Goal: Task Accomplishment & Management: Complete application form

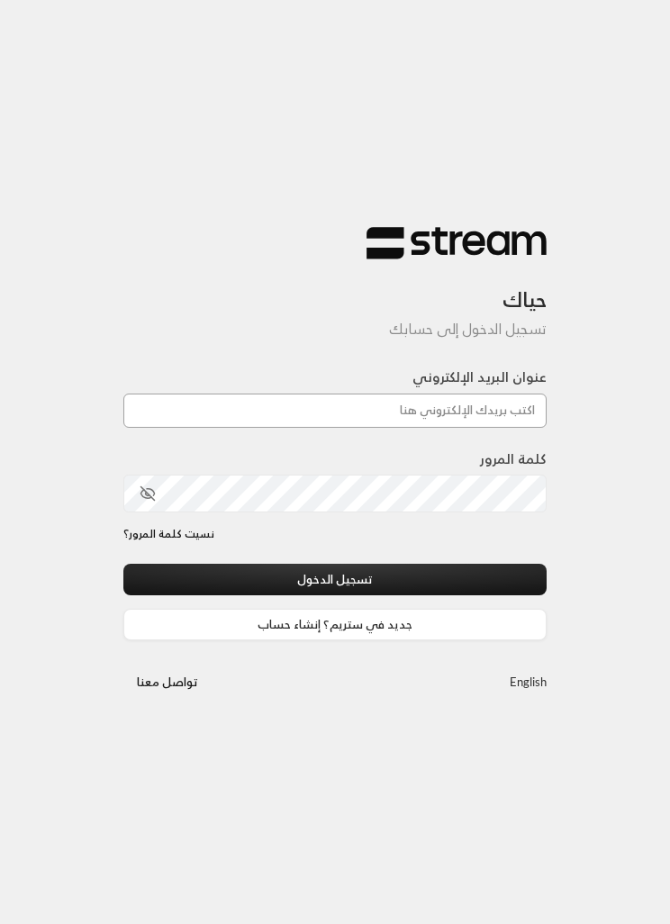
type input "[EMAIL_ADDRESS][DOMAIN_NAME]"
click at [335, 581] on button "تسجيل الدخول" at bounding box center [334, 580] width 423 height 32
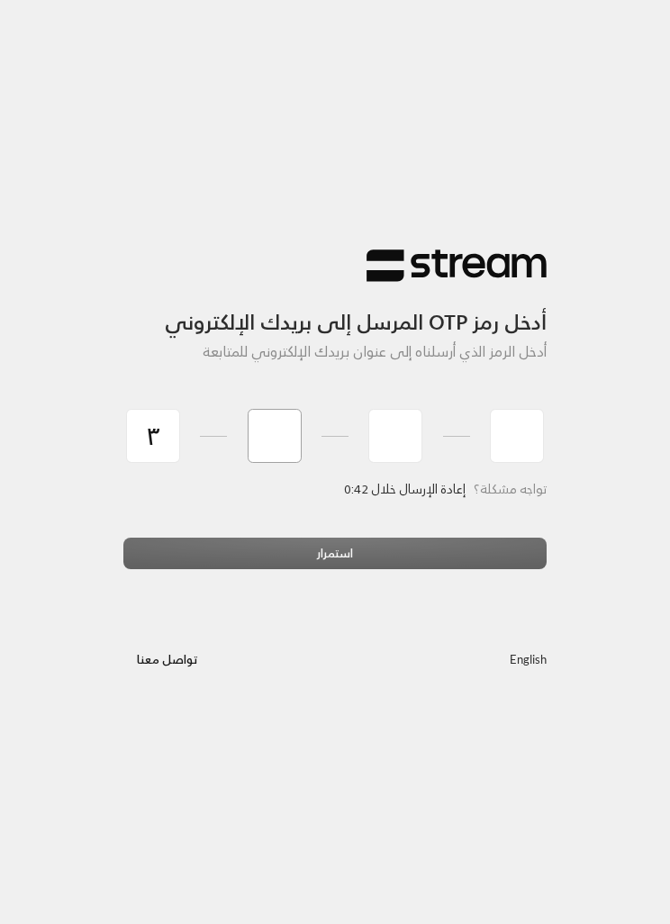
type input "3"
type input "5"
type input "1"
type input "4"
click at [387, 545] on div "استمرار" at bounding box center [334, 559] width 423 height 45
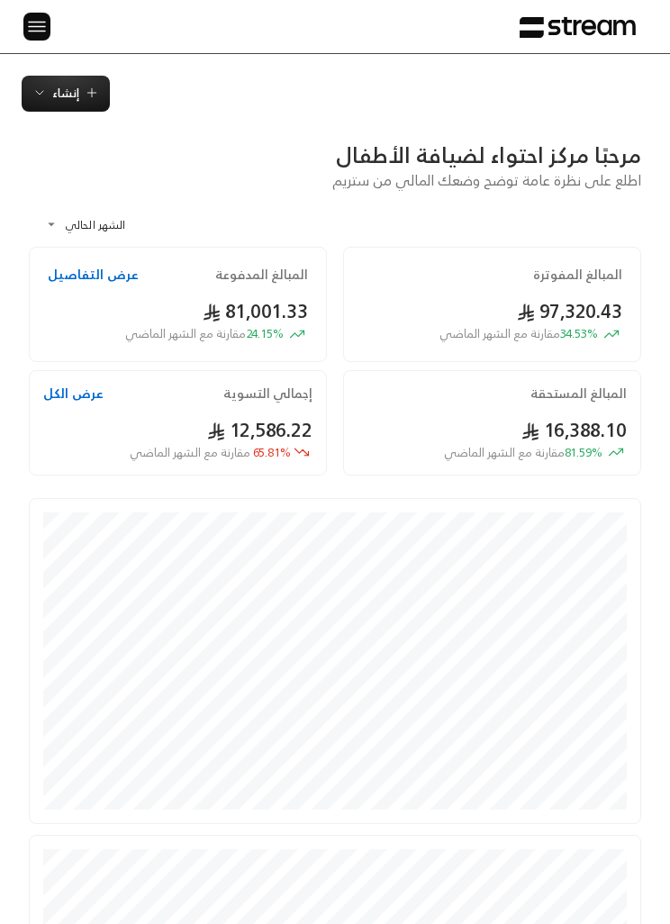
click at [6, 13] on div "الرئيسية لوحة المعلومات الفواتير الاشتراكات روابط الدفع العملاء التسويات كتالوج…" at bounding box center [335, 26] width 670 height 53
click at [34, 31] on img at bounding box center [37, 26] width 22 height 23
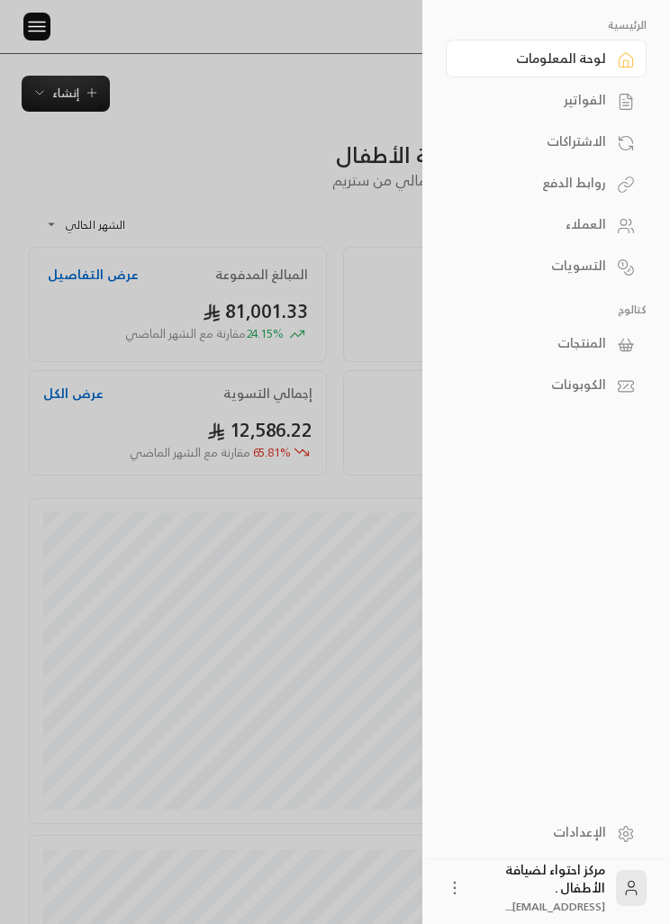
click at [593, 100] on div "الفواتير" at bounding box center [537, 100] width 138 height 18
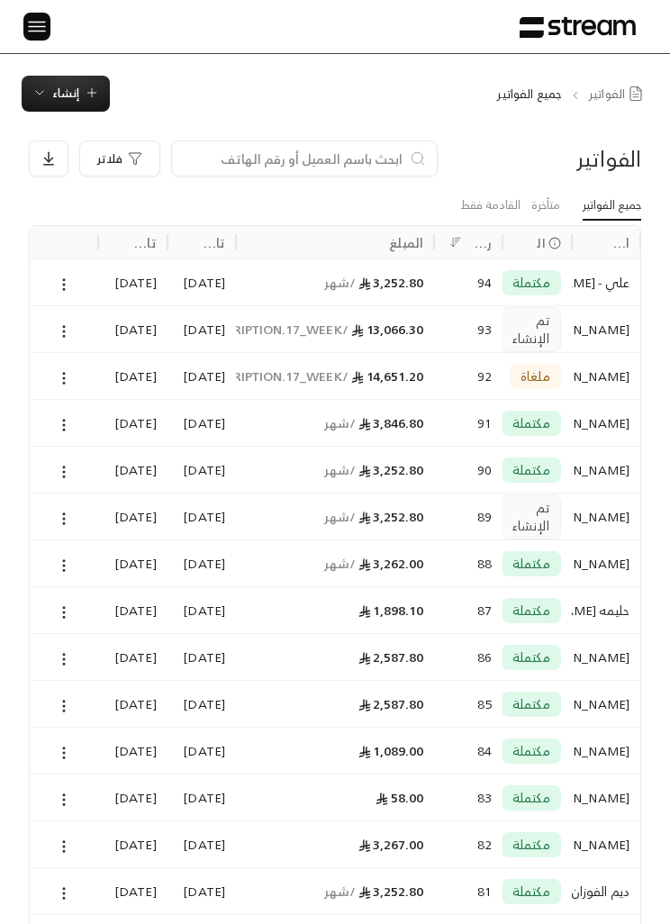
click at [61, 336] on icon at bounding box center [64, 331] width 16 height 16
click at [73, 388] on li "عرض" at bounding box center [82, 376] width 42 height 31
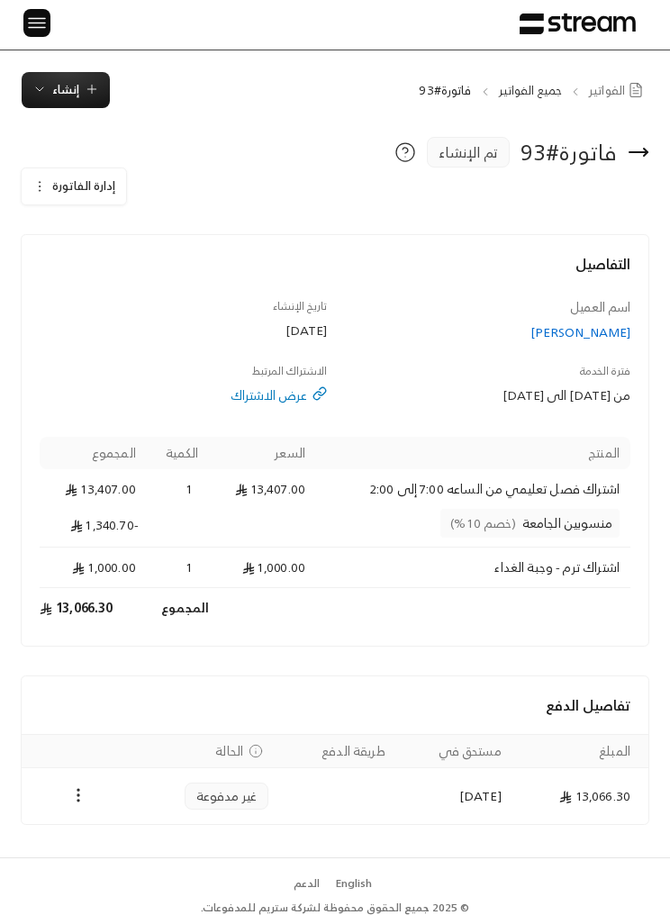
scroll to position [7, 0]
click at [69, 790] on icon "Payments" at bounding box center [78, 795] width 18 height 18
click at [75, 689] on div at bounding box center [335, 462] width 670 height 924
click at [26, 30] on img at bounding box center [37, 23] width 22 height 23
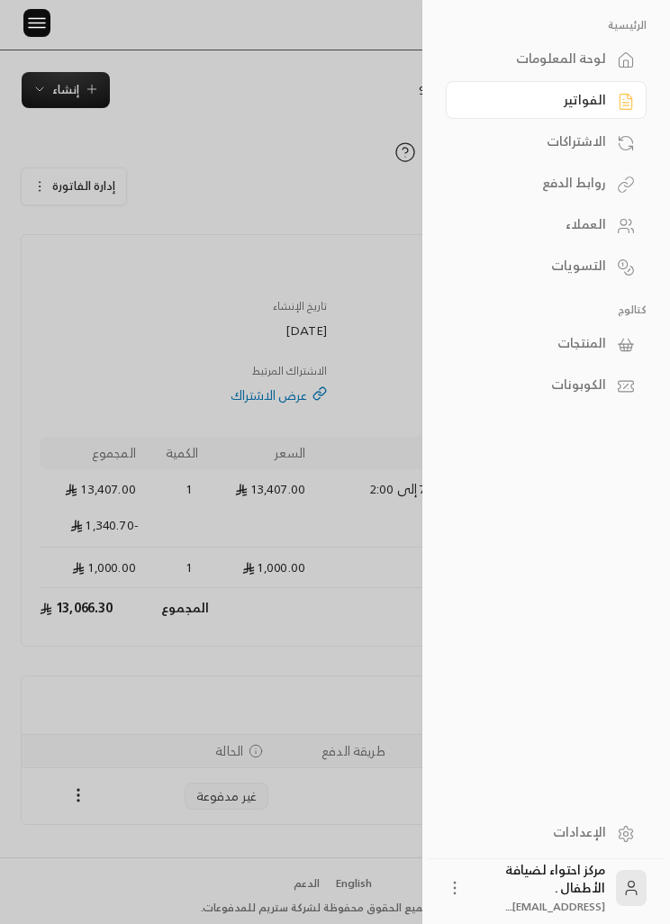
click at [512, 146] on div "الاشتراكات" at bounding box center [537, 141] width 138 height 18
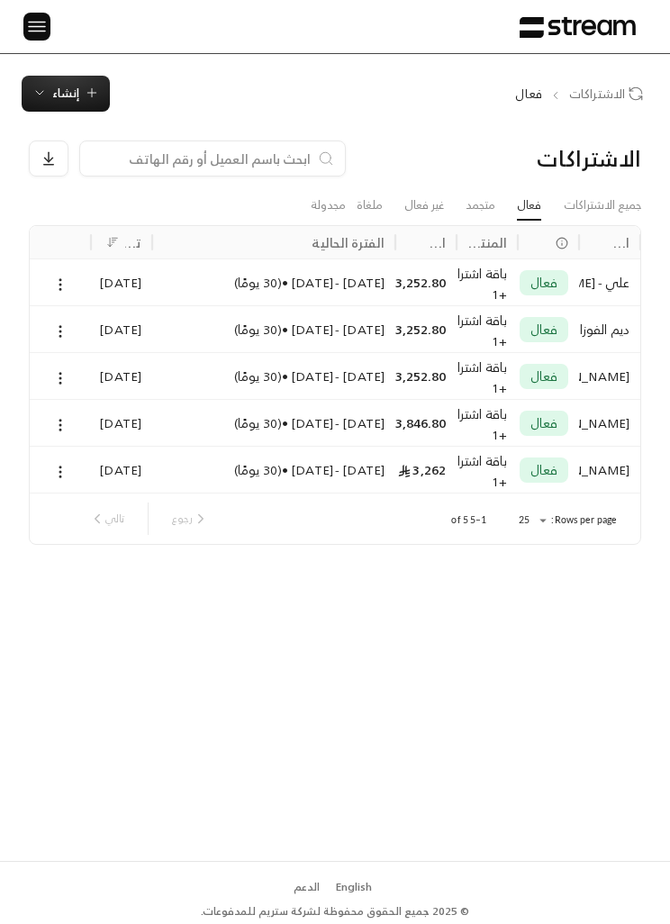
click at [58, 104] on button "إنشاء" at bounding box center [66, 94] width 88 height 36
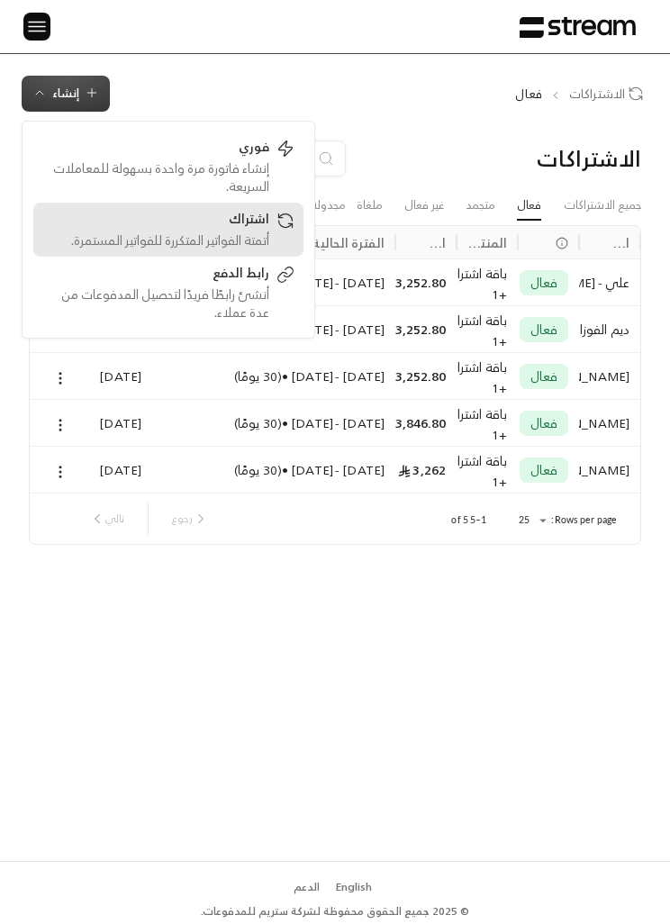
click at [191, 234] on div "أتمتة الفواتير المتكررة للفواتير المستمرة." at bounding box center [155, 240] width 227 height 18
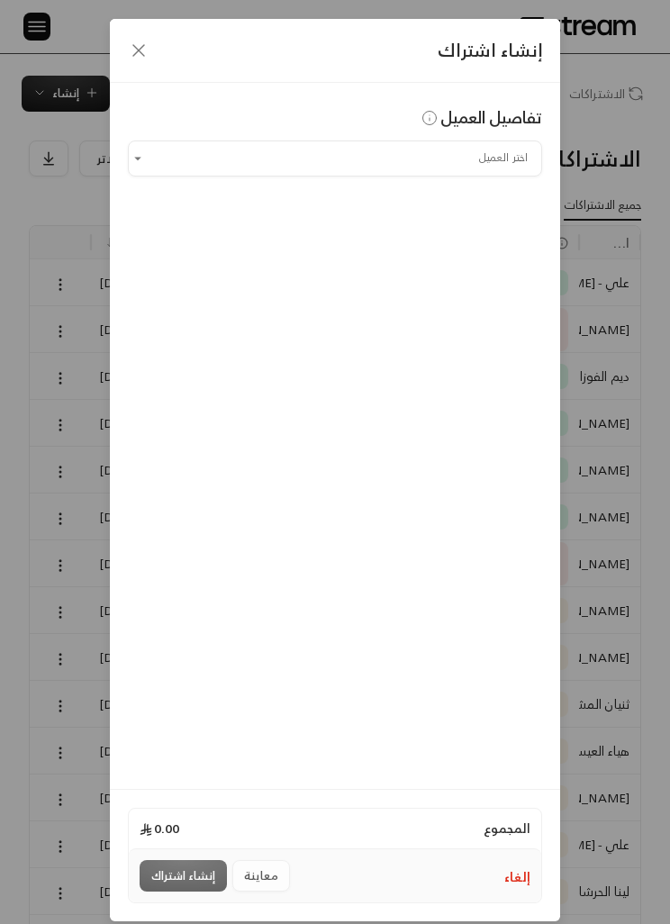
click at [208, 162] on input "اختر العميل" at bounding box center [335, 158] width 414 height 30
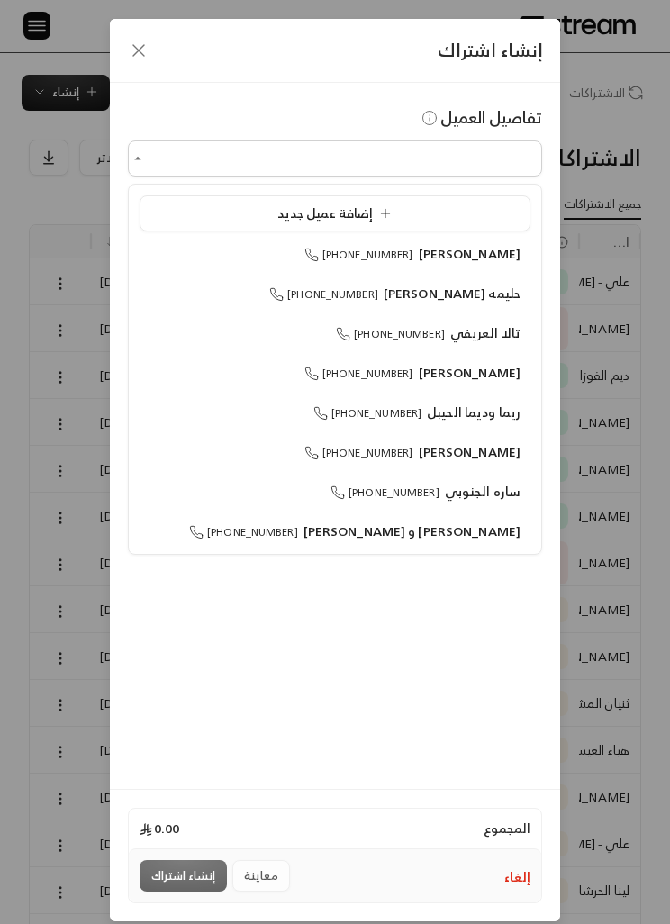
click at [227, 221] on div "إضافة عميل جديد" at bounding box center [334, 213] width 371 height 18
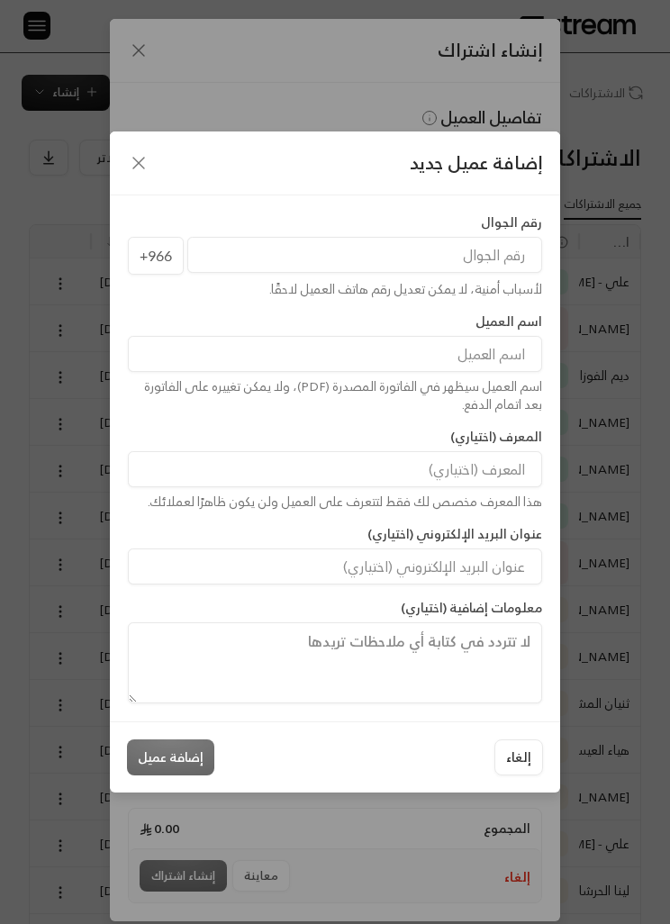
click at [266, 246] on input "tel" at bounding box center [364, 255] width 355 height 36
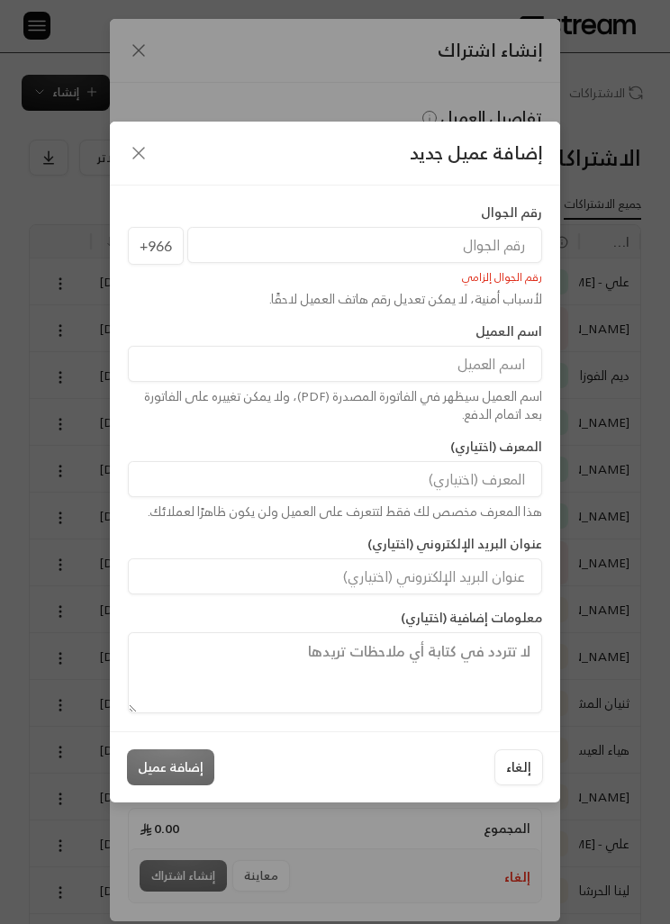
click at [133, 160] on icon "button" at bounding box center [139, 153] width 22 height 22
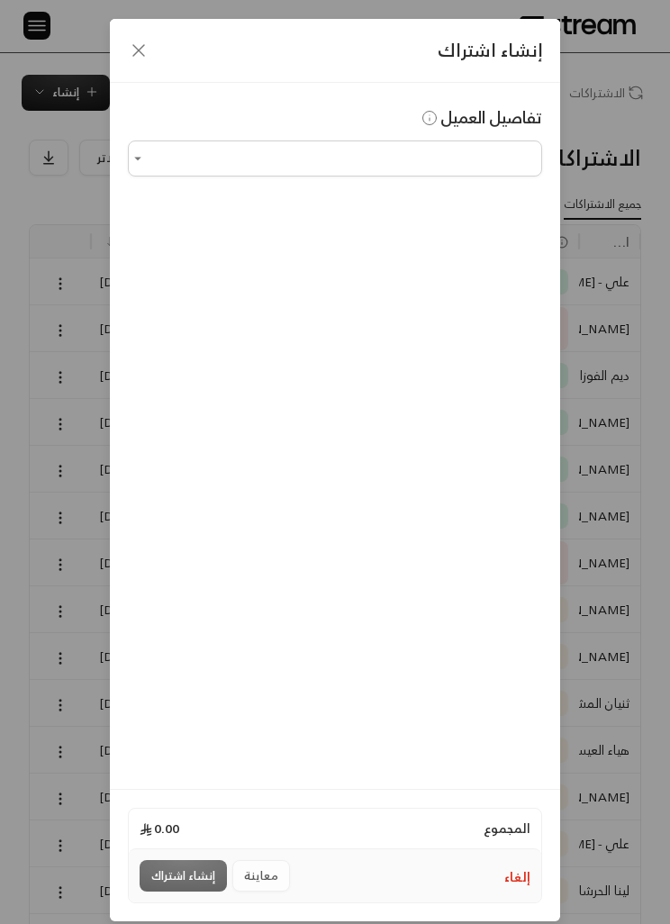
click at [121, 50] on div "إنشاء اشتراك" at bounding box center [335, 51] width 450 height 64
click at [145, 49] on icon "button" at bounding box center [139, 51] width 22 height 22
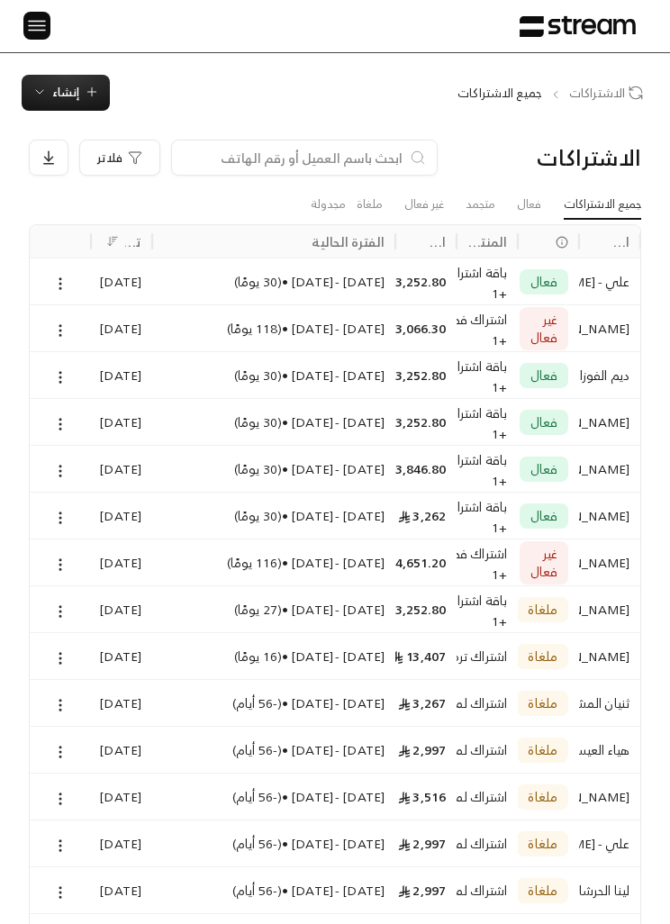
click at [73, 109] on button "إنشاء" at bounding box center [66, 93] width 88 height 36
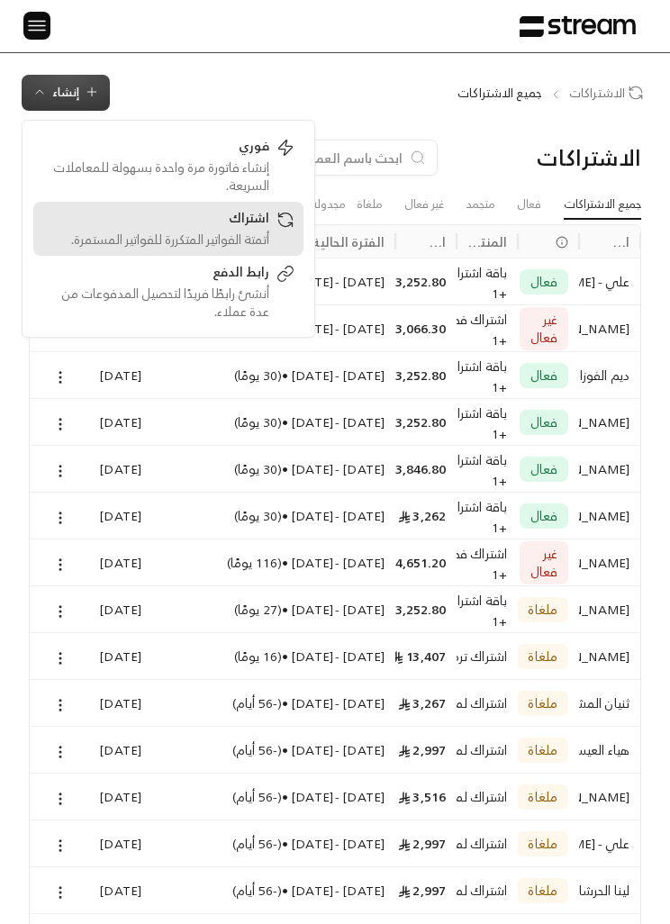
click at [259, 238] on div "أتمتة الفواتير المتكررة للفواتير المستمرة." at bounding box center [155, 239] width 227 height 18
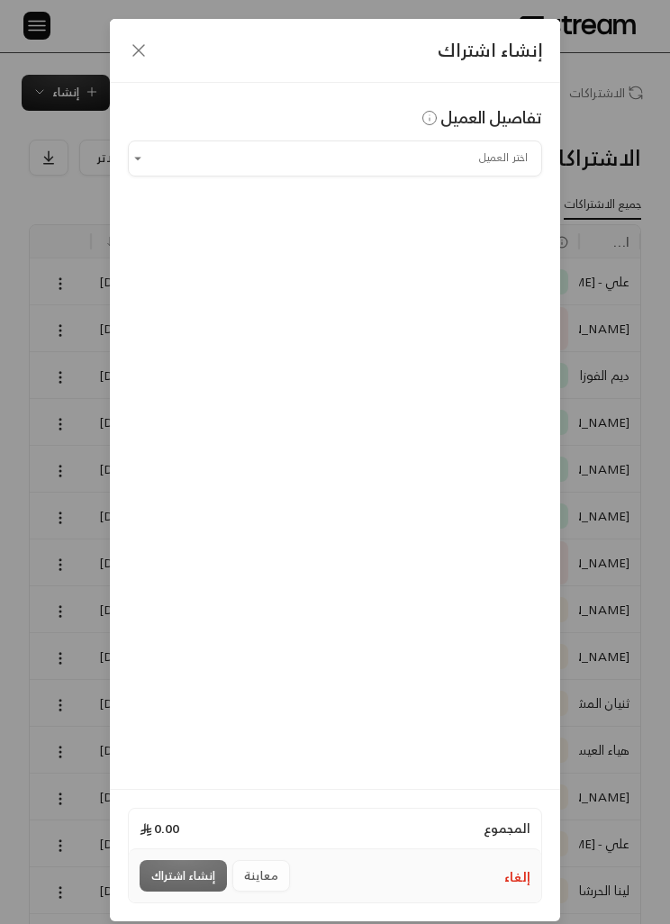
click at [487, 163] on input "اختر العميل" at bounding box center [335, 158] width 414 height 30
click at [494, 250] on span "ريما وديما الحيبل" at bounding box center [474, 253] width 94 height 23
type input "**********"
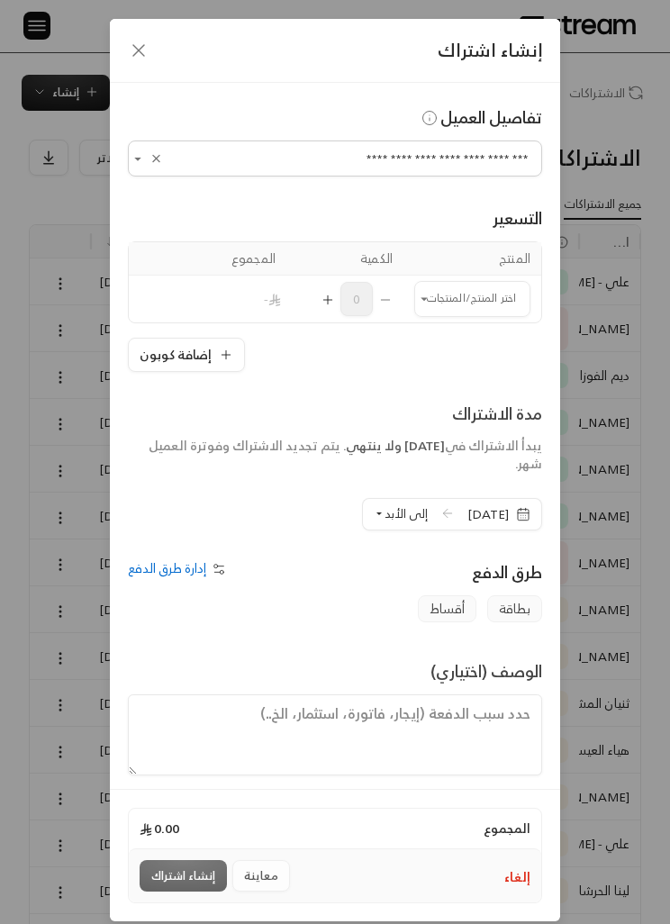
click at [408, 296] on td "اختر المنتج/المنتجات اختر المنتج/المنتجات" at bounding box center [472, 298] width 138 height 47
click at [443, 310] on input "اختر العميل" at bounding box center [472, 299] width 116 height 30
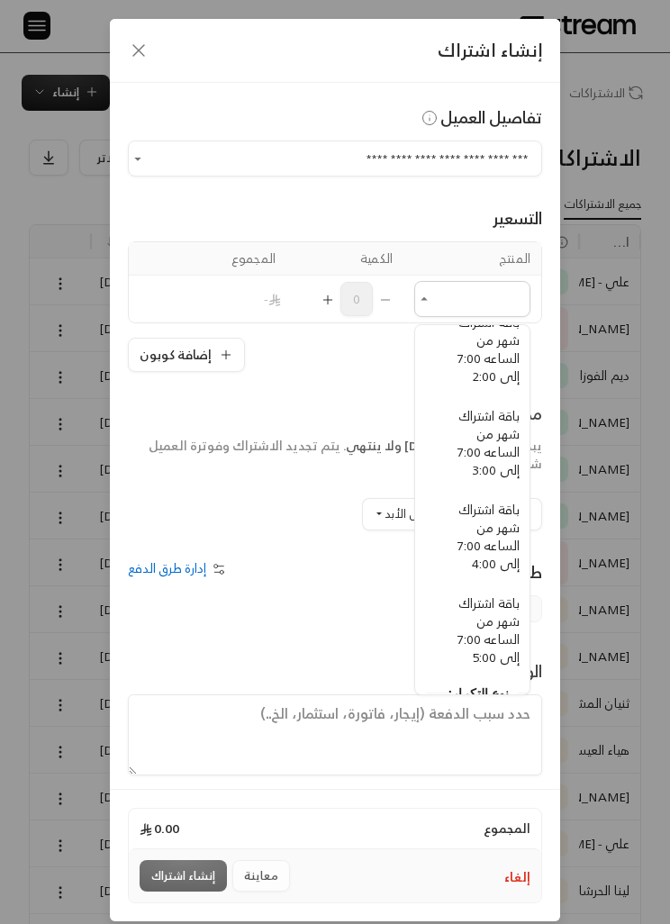
scroll to position [176, -10]
click at [114, 50] on div "إنشاء اشتراك" at bounding box center [335, 51] width 450 height 64
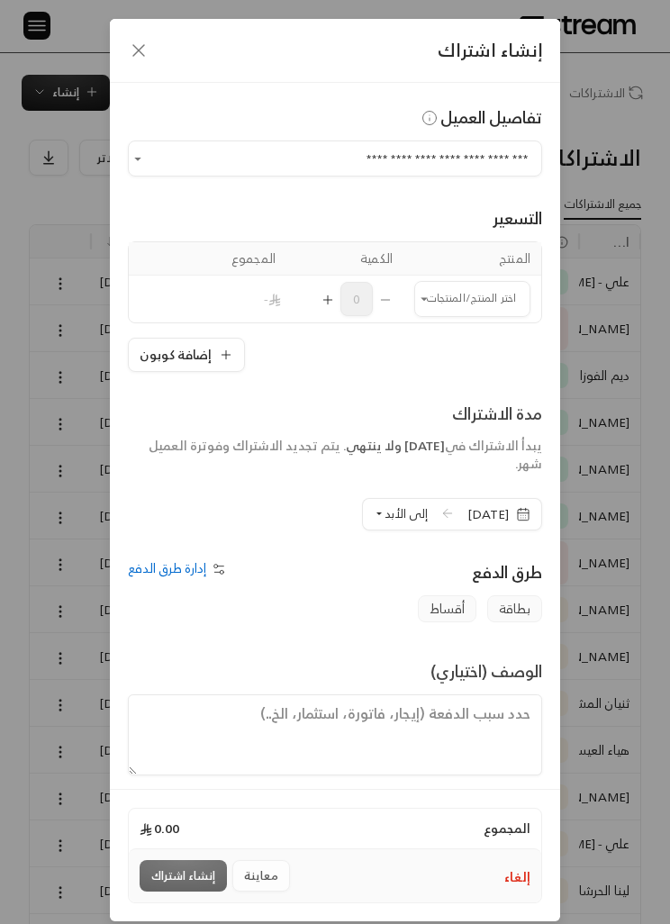
click at [118, 51] on div "إنشاء اشتراك" at bounding box center [335, 51] width 450 height 64
click at [131, 52] on icon "button" at bounding box center [139, 51] width 22 height 22
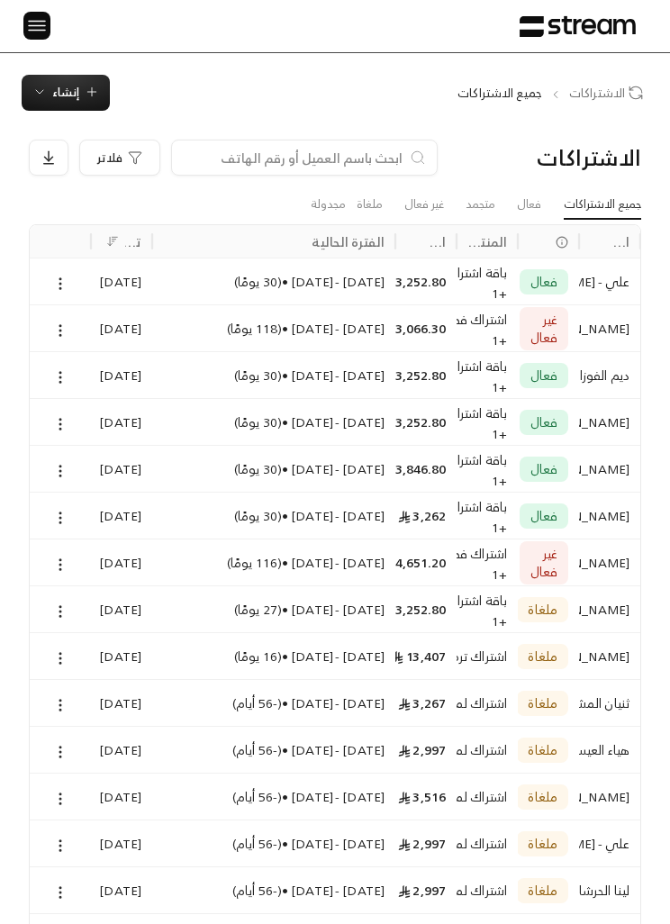
click at [39, 23] on img at bounding box center [37, 25] width 22 height 23
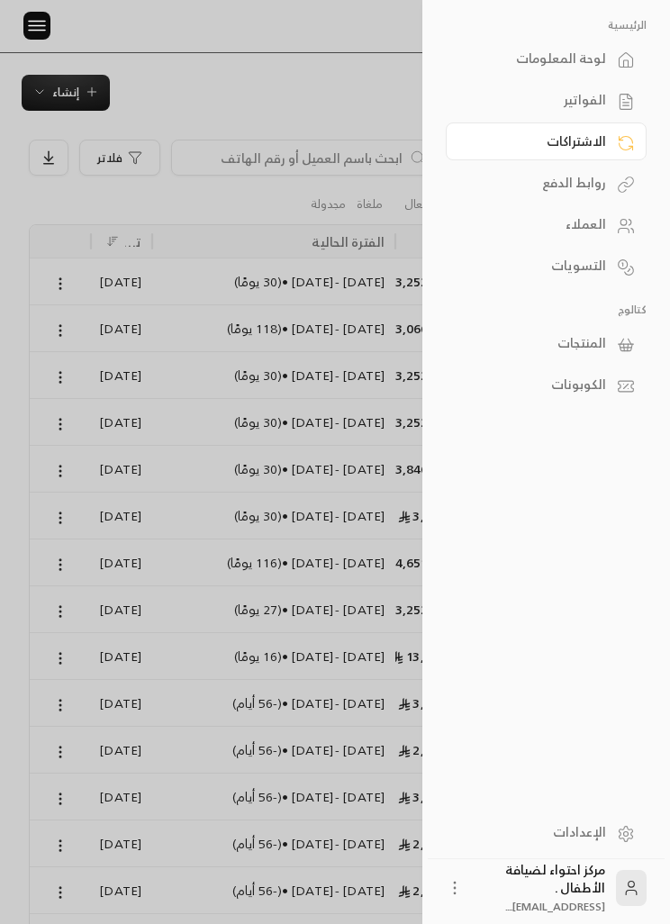
click at [29, 25] on img at bounding box center [37, 25] width 22 height 23
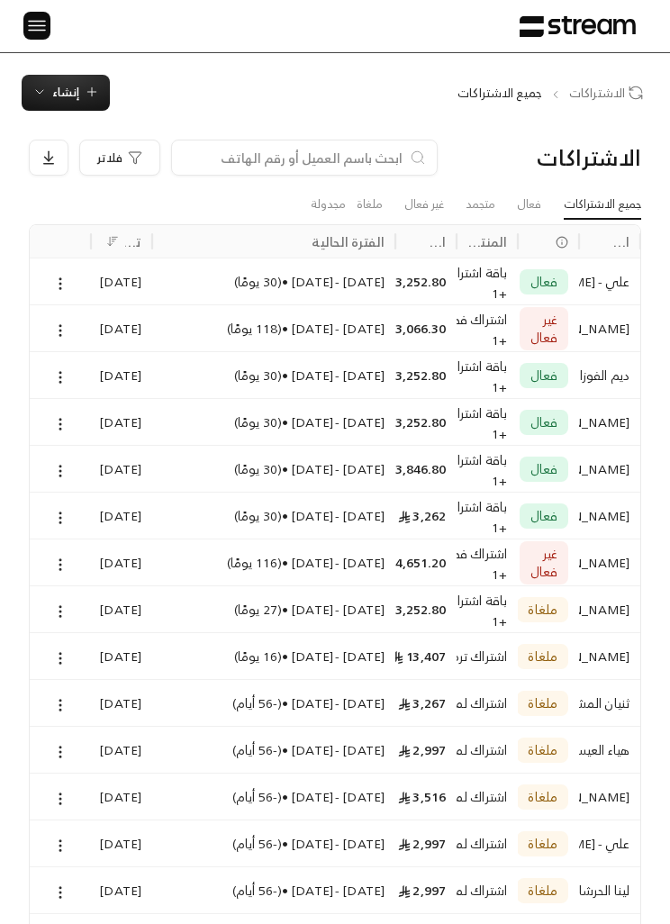
click at [40, 32] on img at bounding box center [37, 25] width 22 height 23
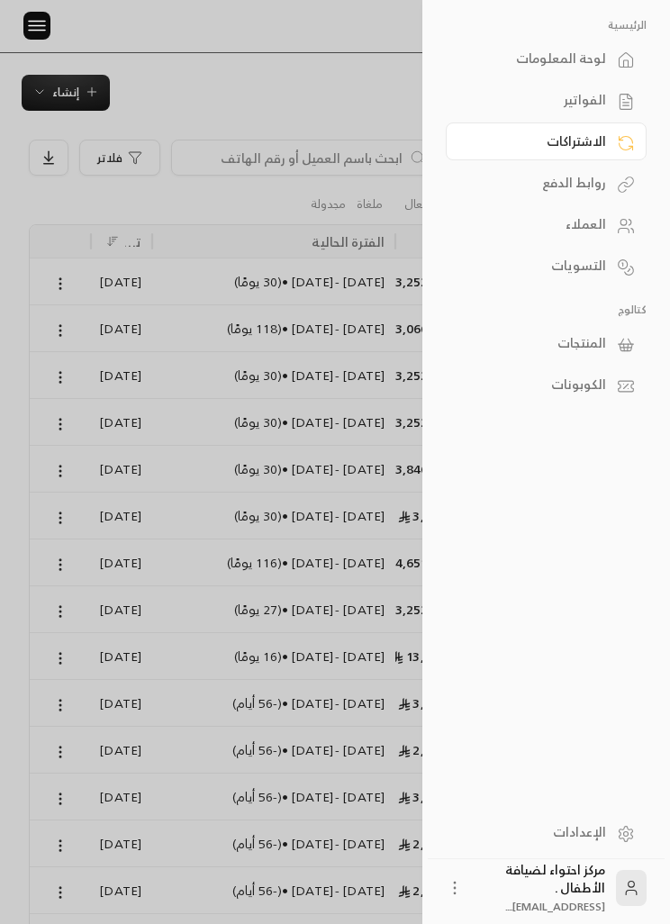
click at [600, 226] on div "العملاء" at bounding box center [537, 224] width 138 height 18
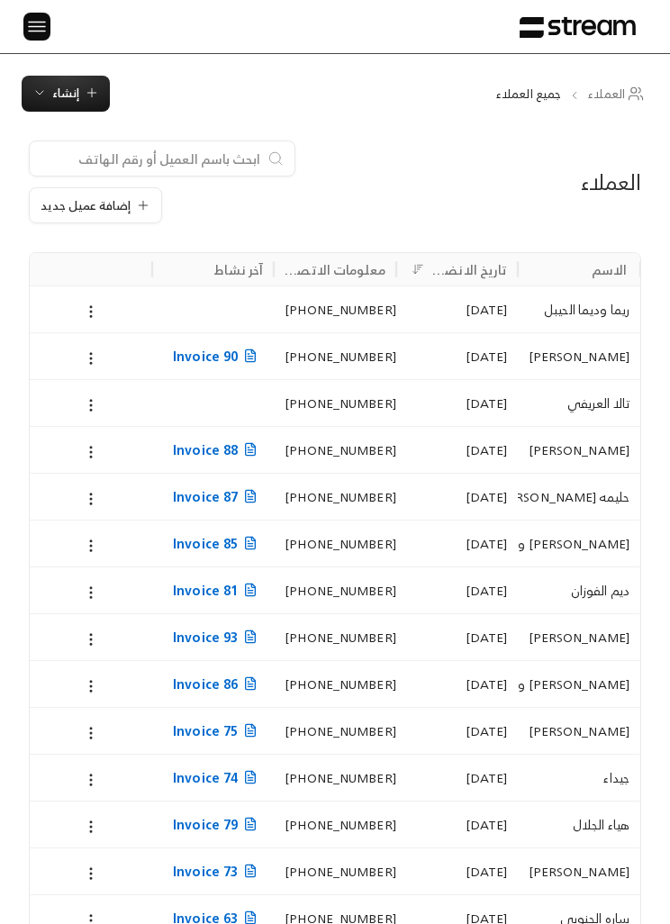
click at [69, 167] on input at bounding box center [151, 159] width 220 height 20
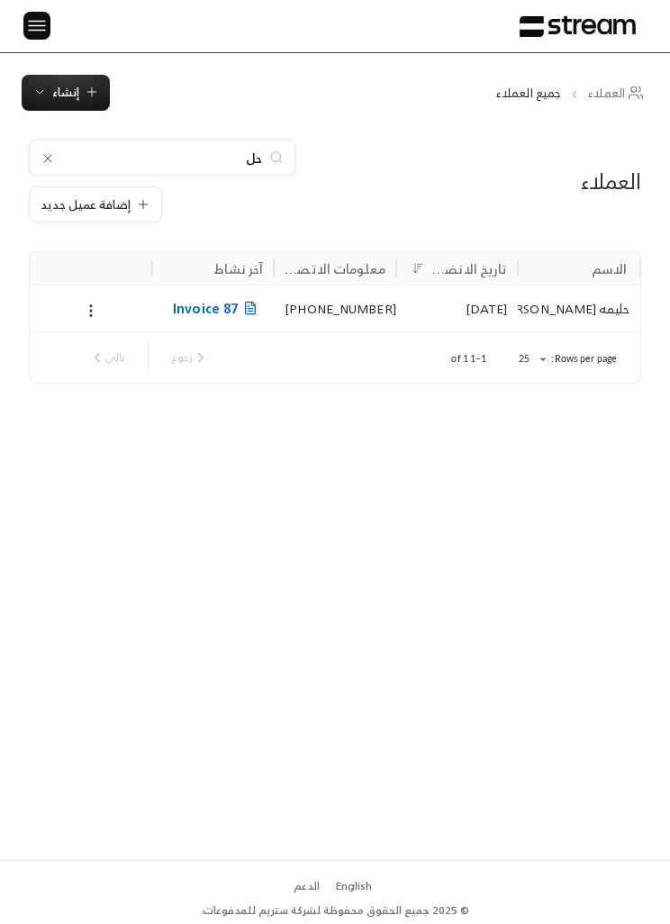
type input "حل"
click at [88, 304] on icon at bounding box center [91, 310] width 16 height 16
click at [102, 361] on li "تعديل" at bounding box center [110, 355] width 45 height 31
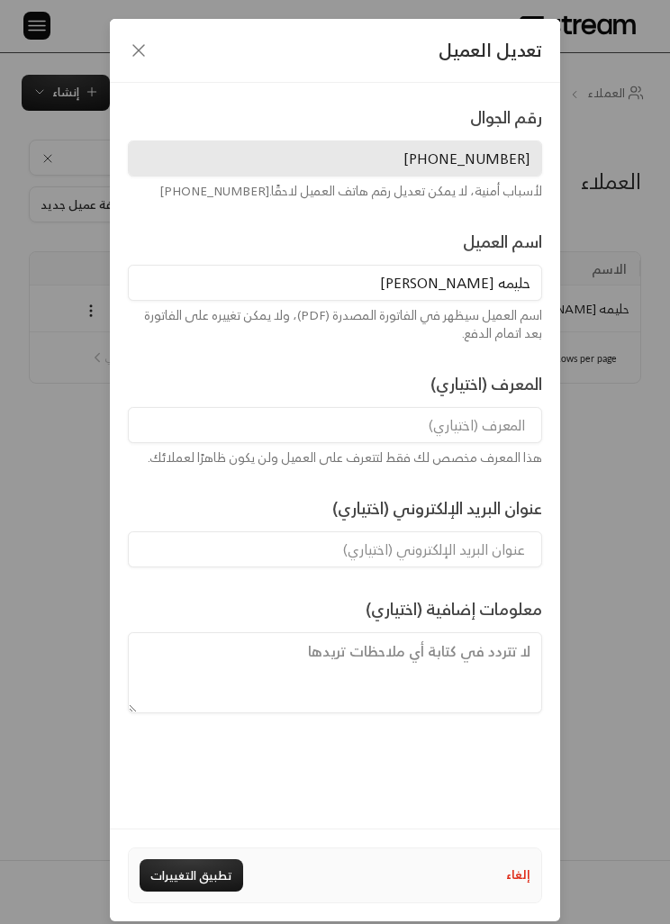
click at [510, 285] on input "حليمه [PERSON_NAME]" at bounding box center [335, 283] width 414 height 36
click at [490, 280] on input "حليمه [PERSON_NAME]" at bounding box center [335, 283] width 414 height 36
click at [490, 279] on input "حليمه [PERSON_NAME]" at bounding box center [335, 283] width 414 height 36
click at [61, 513] on div "تعديل العميل رقم الجوال [PHONE_NUMBER] لأسباب أمنية، لا يمكن تعديل رقم هاتف الع…" at bounding box center [335, 462] width 670 height 924
type input "حليمه [PERSON_NAME]"
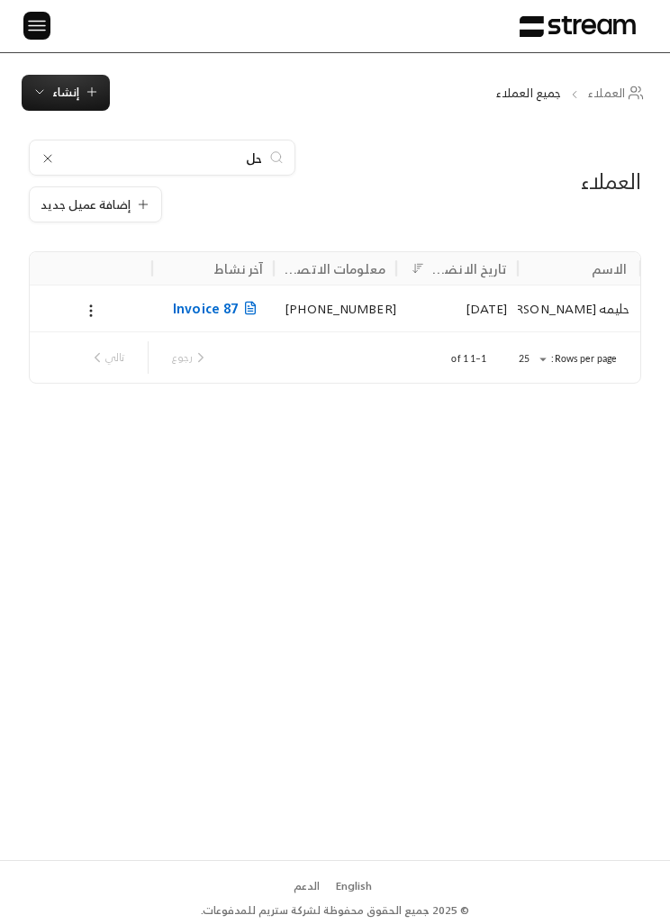
click at [83, 319] on button at bounding box center [91, 310] width 20 height 21
click at [104, 354] on li "تعديل" at bounding box center [110, 355] width 45 height 31
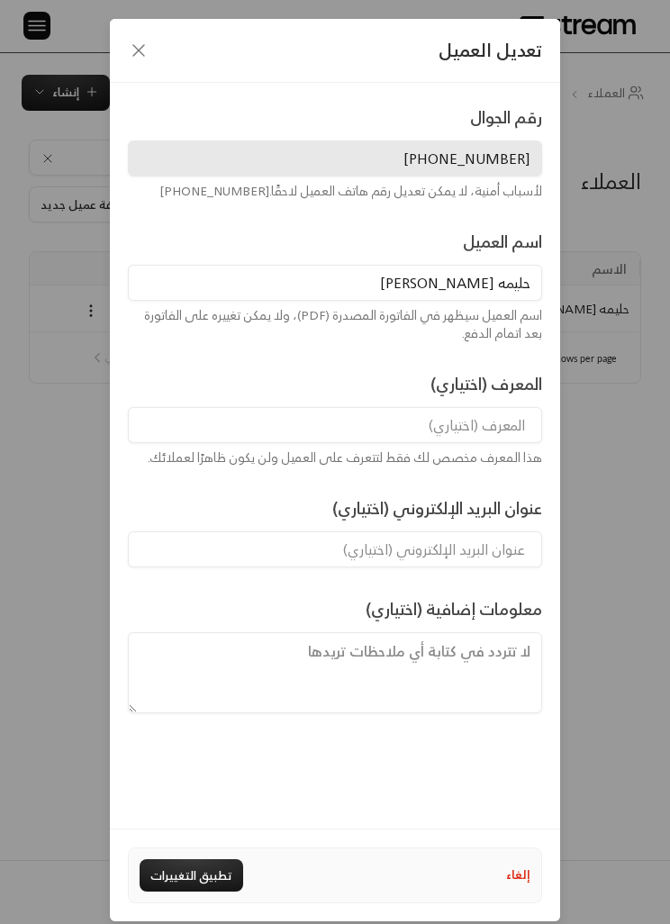
click at [505, 284] on input "حليمه [PERSON_NAME]" at bounding box center [335, 283] width 414 height 36
click at [490, 284] on input "حليمه [PERSON_NAME]" at bounding box center [335, 283] width 414 height 36
click at [527, 282] on input "[PERSON_NAME]" at bounding box center [335, 283] width 414 height 36
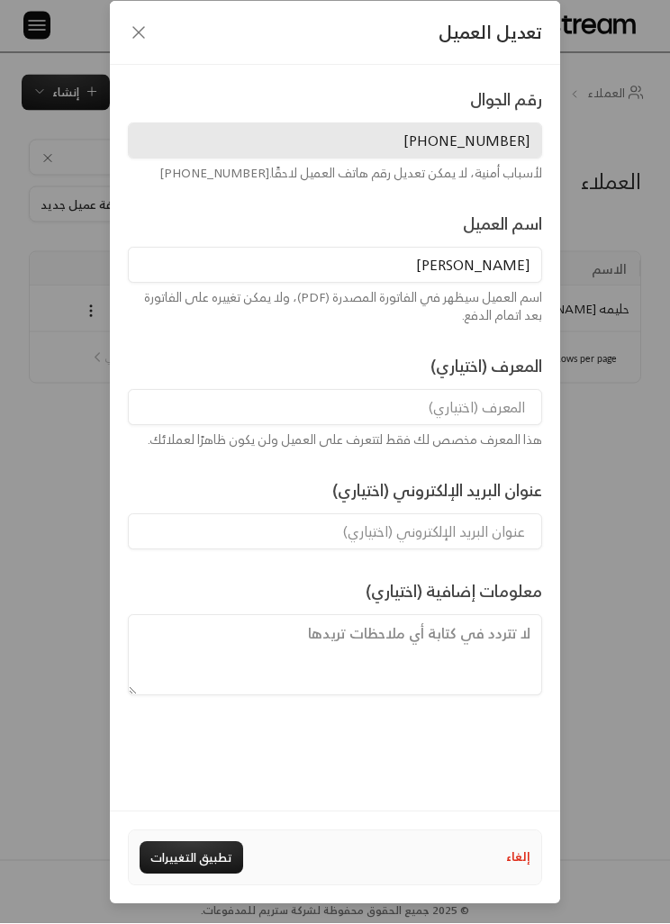
scroll to position [34, 0]
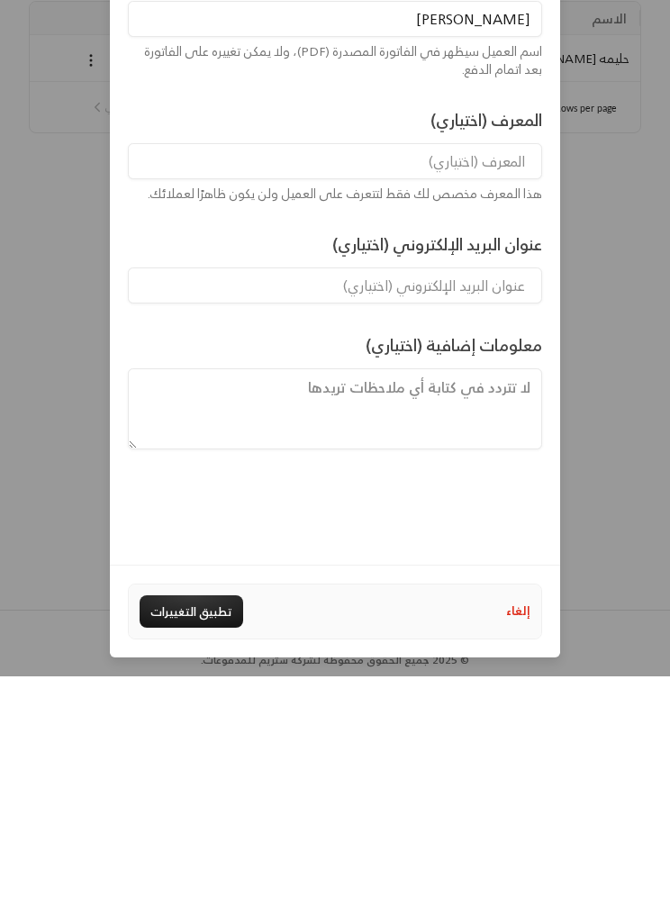
click at [219, 843] on button "تطبيق التغييرات" at bounding box center [192, 859] width 104 height 32
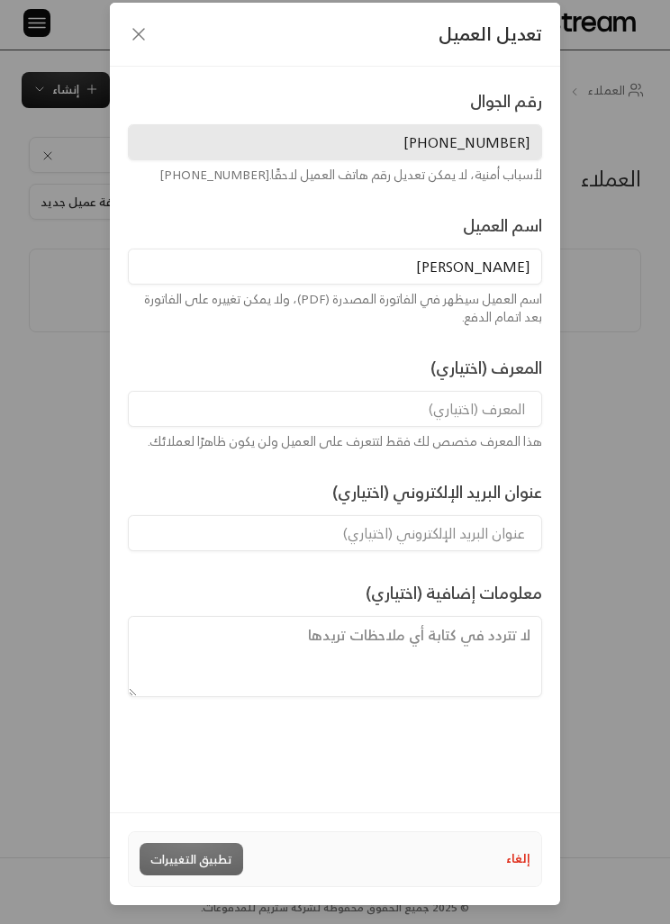
scroll to position [16, 0]
type input "حليمه [PERSON_NAME]"
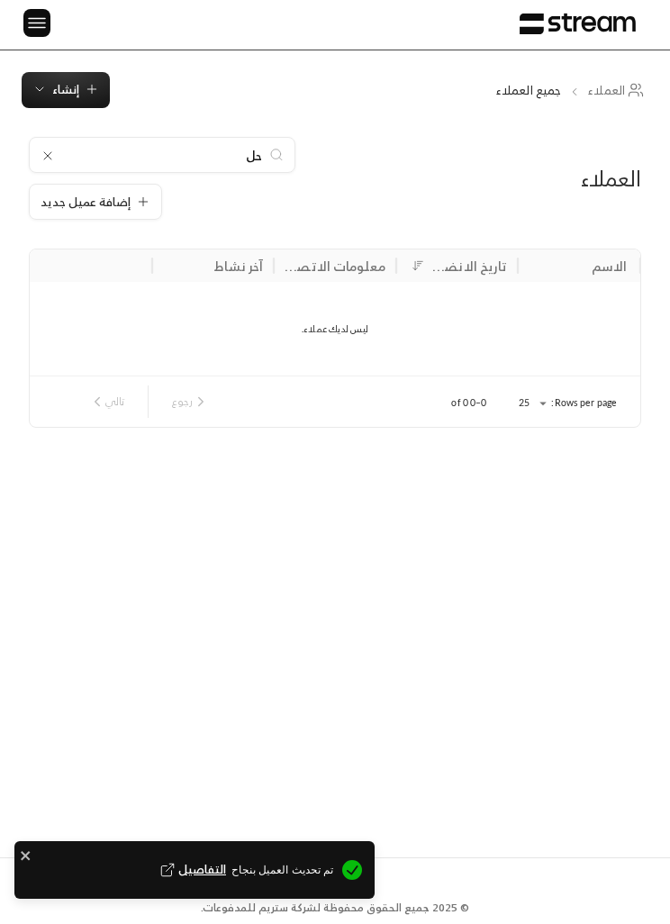
click at [152, 162] on input "حل" at bounding box center [162, 155] width 200 height 20
type input "ح"
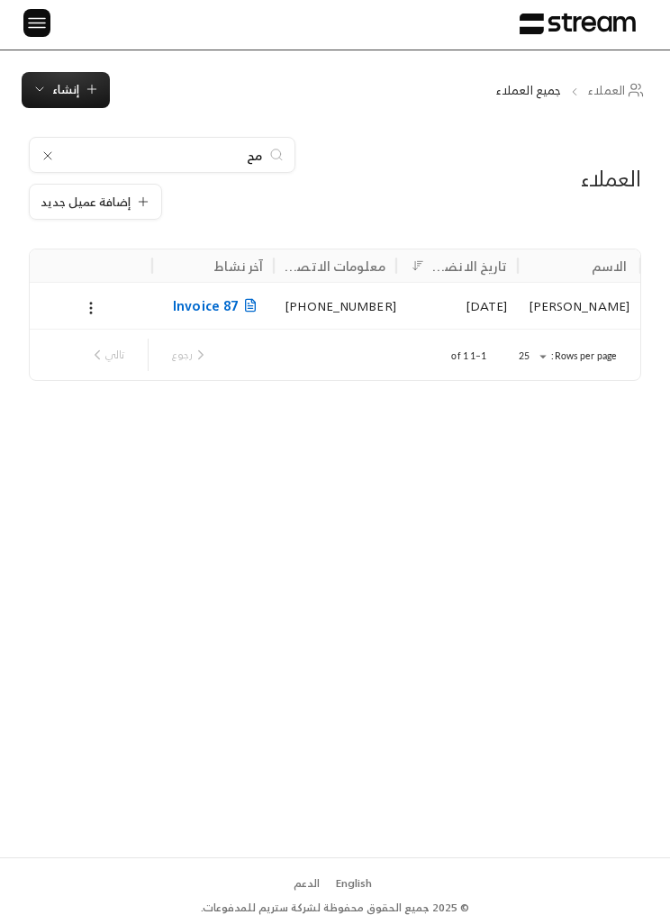
type input "م"
type input "س"
type input "علي"
click at [84, 309] on icon at bounding box center [91, 308] width 16 height 16
click at [107, 362] on li "تعديل" at bounding box center [110, 353] width 45 height 31
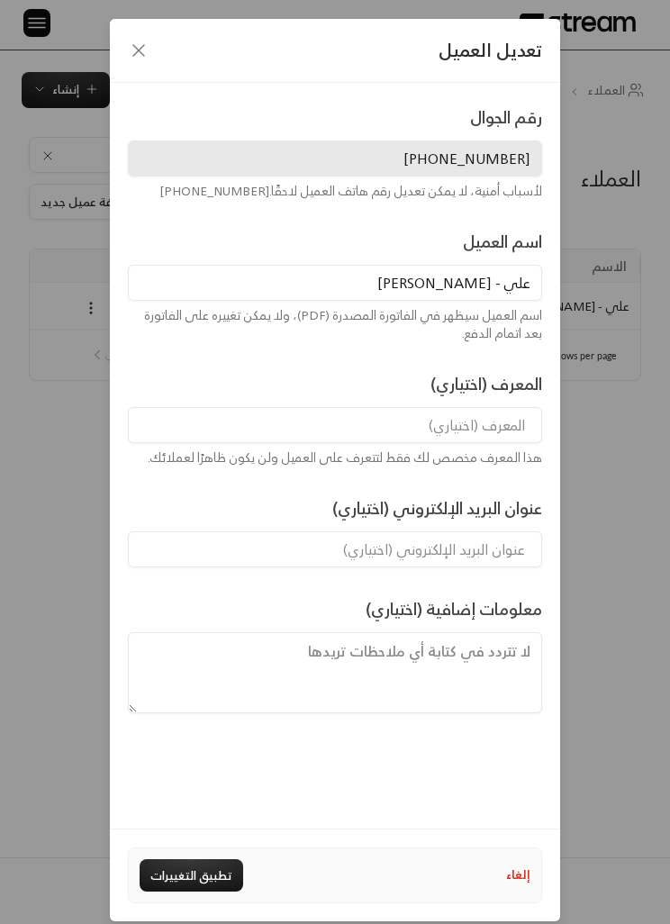
click at [465, 290] on input "علي - [PERSON_NAME]" at bounding box center [335, 283] width 414 height 36
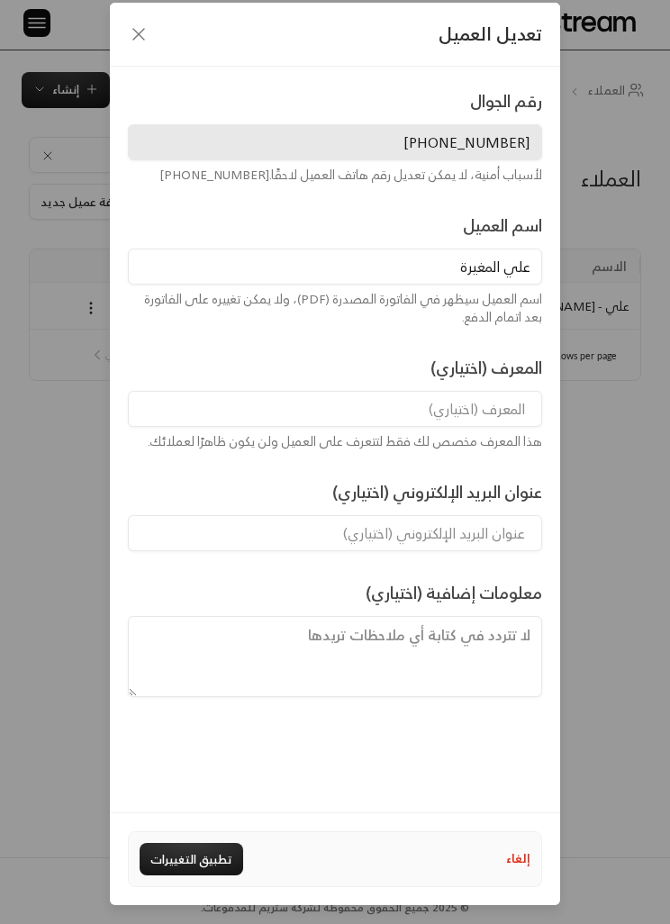
click at [645, 603] on div "تعديل العميل رقم الجوال [PHONE_NUMBER] لأسباب أمنية، لا يمكن تعديل رقم هاتف الع…" at bounding box center [335, 462] width 670 height 924
type input "علي - [PERSON_NAME]"
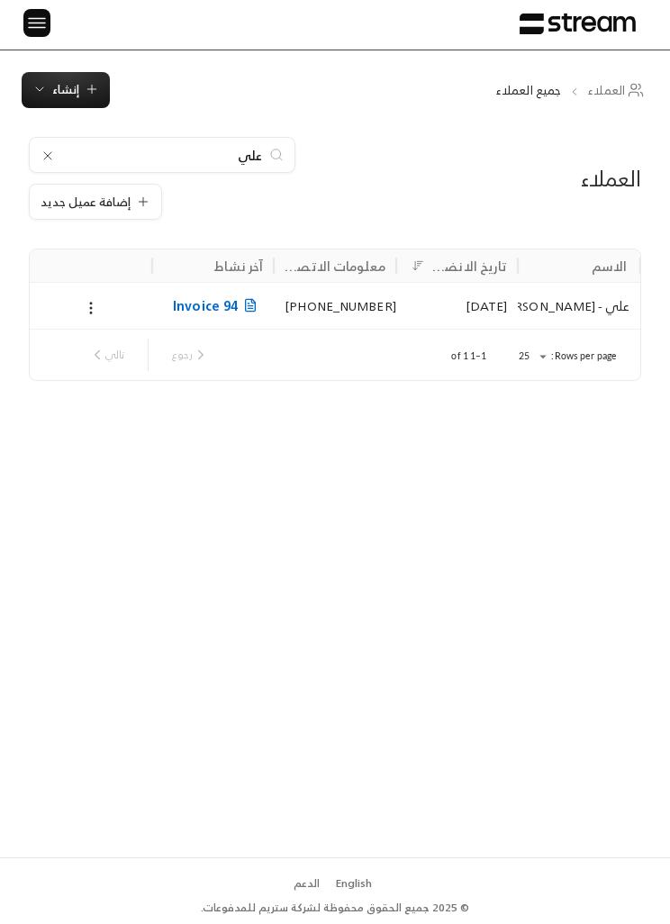
click at [94, 297] on button at bounding box center [91, 307] width 20 height 21
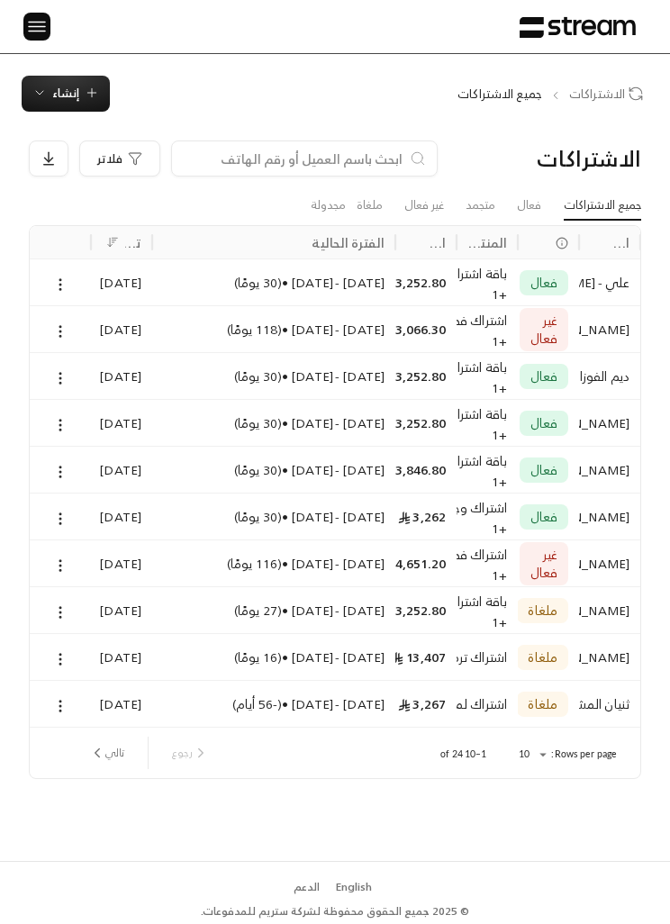
click at [74, 87] on span "إنشاء" at bounding box center [65, 93] width 27 height 21
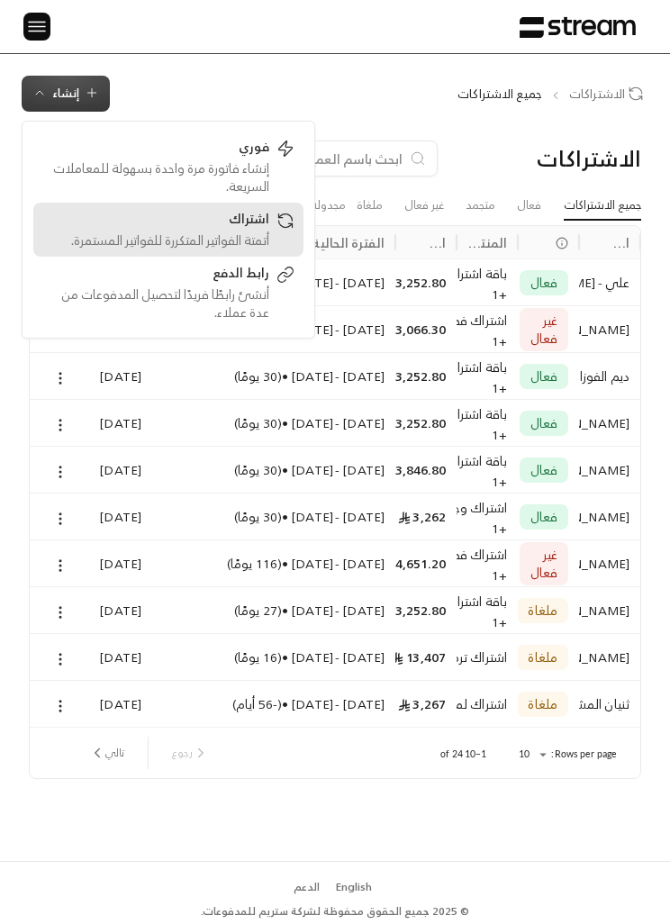
click at [254, 241] on div "أتمتة الفواتير المتكررة للفواتير المستمرة." at bounding box center [155, 240] width 227 height 18
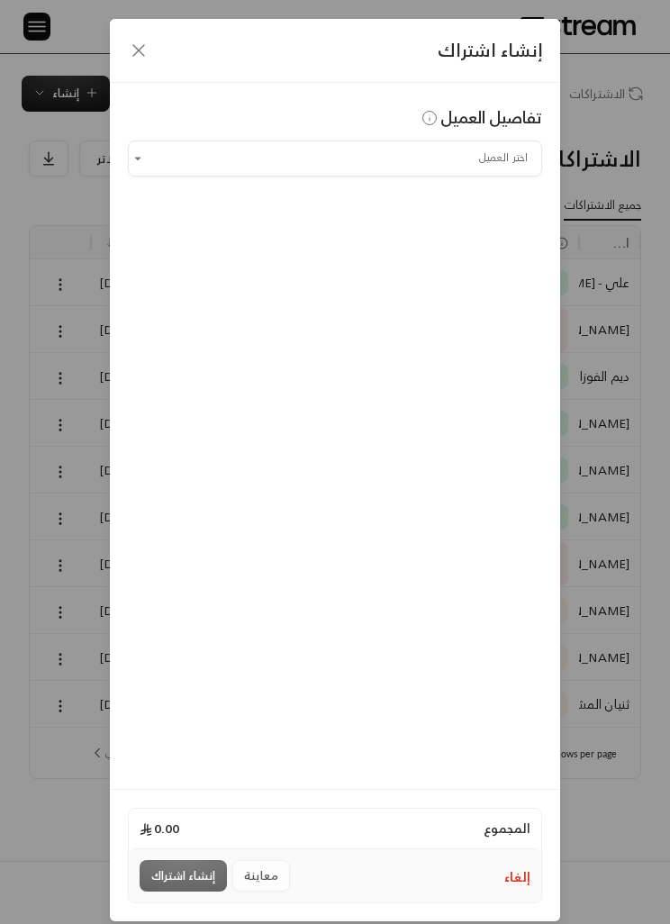
click at [487, 162] on input "اختر العميل" at bounding box center [335, 158] width 414 height 30
click at [491, 264] on span "[PERSON_NAME]" at bounding box center [470, 253] width 103 height 23
type input "**********"
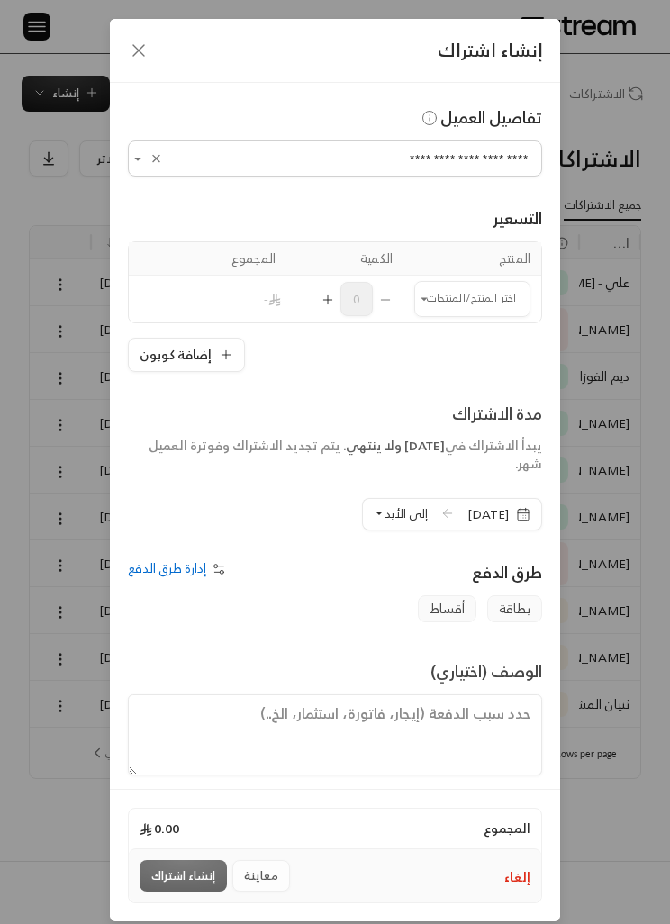
click at [474, 302] on input "اختر العميل" at bounding box center [472, 299] width 116 height 30
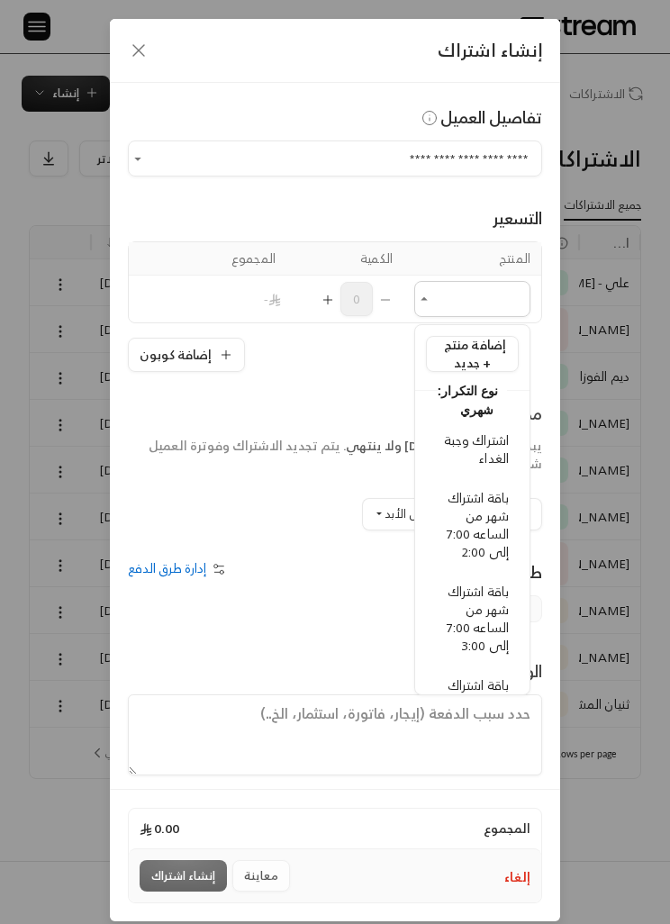
click at [495, 459] on span "اشتراك وجبة الغداء" at bounding box center [476, 448] width 65 height 41
type input "**********"
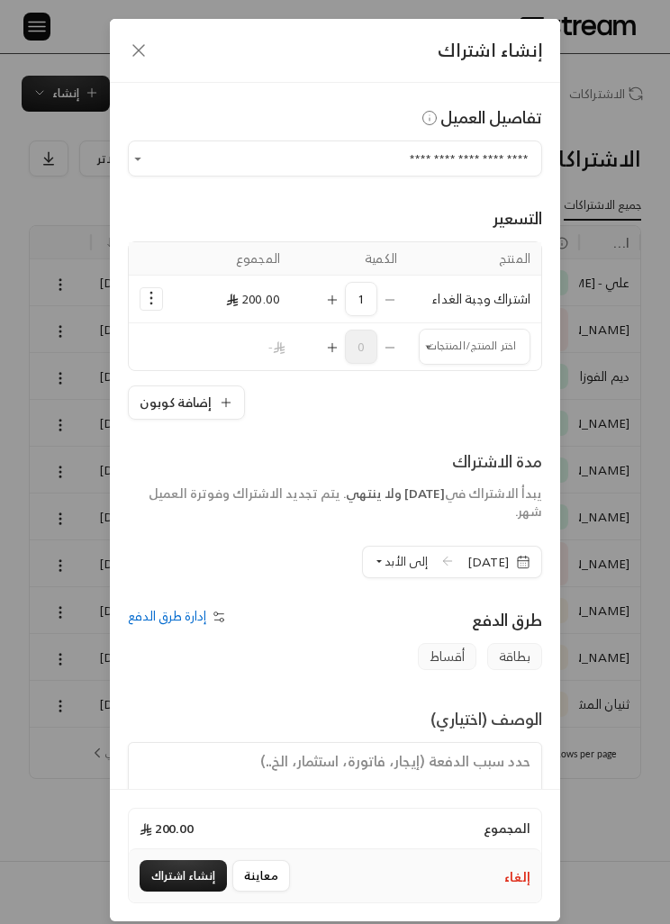
click at [384, 562] on span "إلى الأبد" at bounding box center [405, 561] width 43 height 21
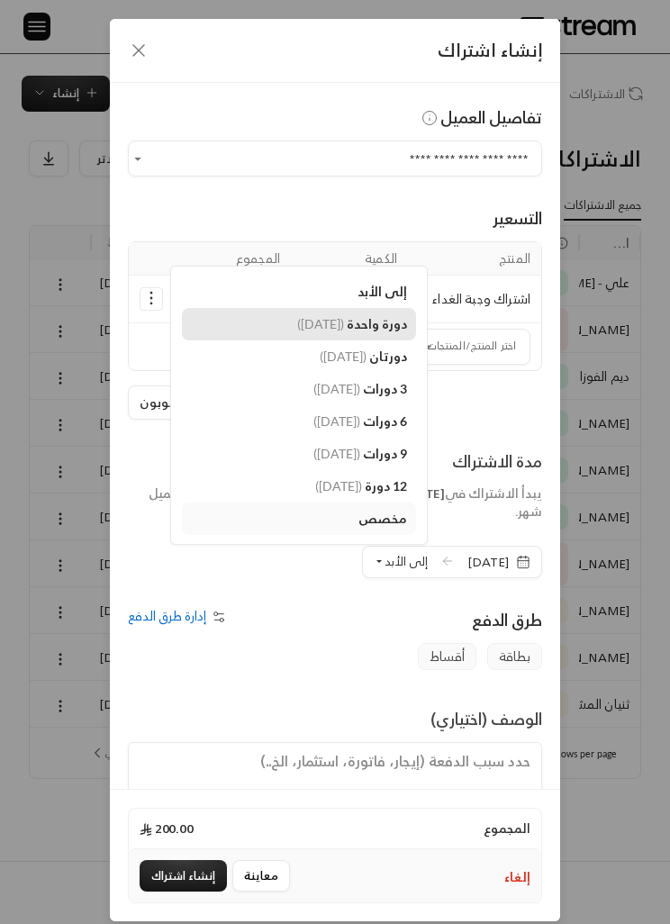
click at [347, 333] on link "دورة واحدة ( [DATE] )" at bounding box center [299, 324] width 234 height 32
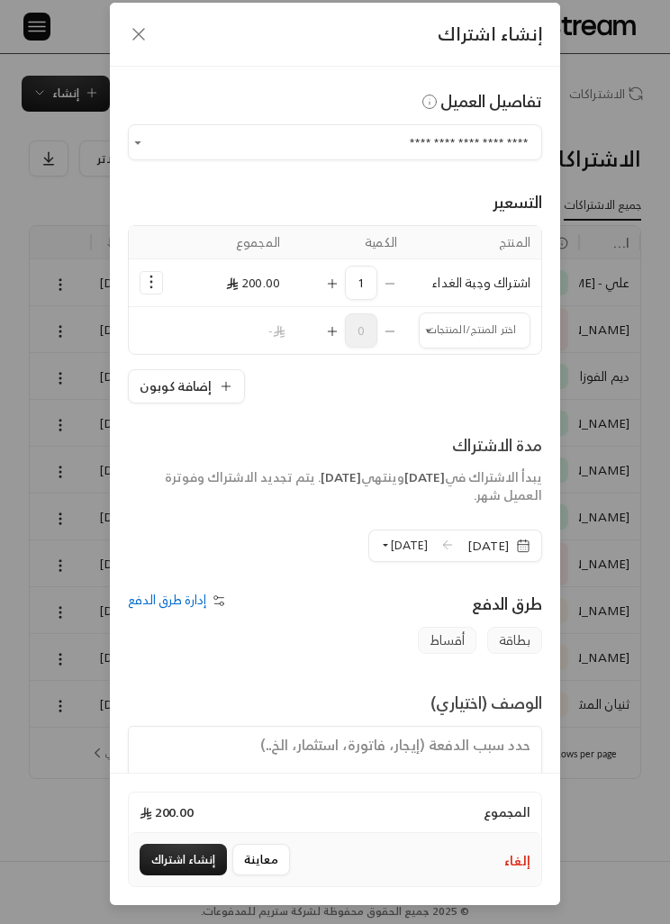
scroll to position [74, 0]
click at [528, 538] on icon "button" at bounding box center [523, 545] width 14 height 14
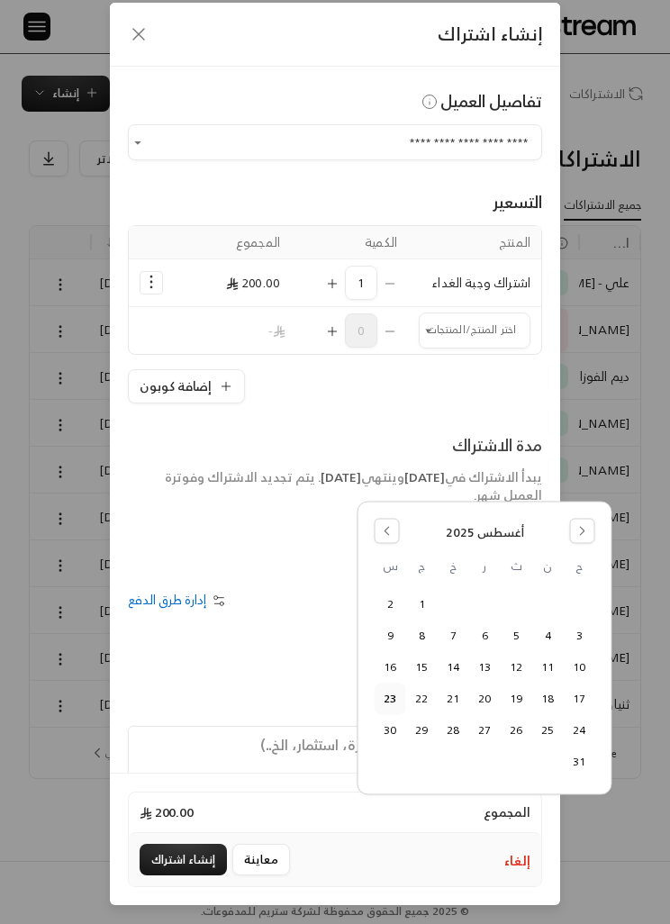
click at [577, 730] on button "24" at bounding box center [579, 730] width 30 height 30
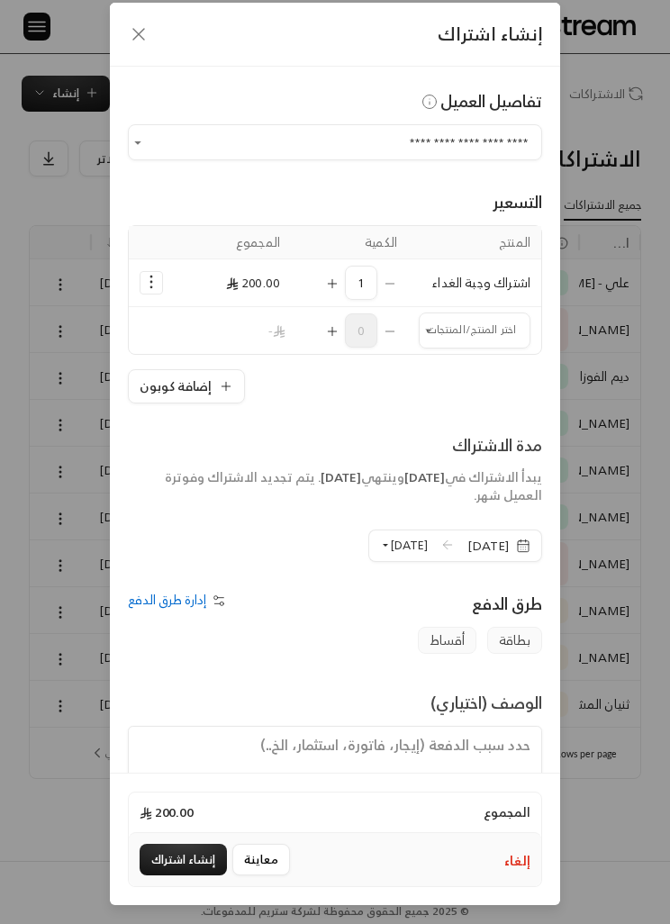
click at [205, 862] on button "إنشاء اشتراك" at bounding box center [183, 859] width 87 height 32
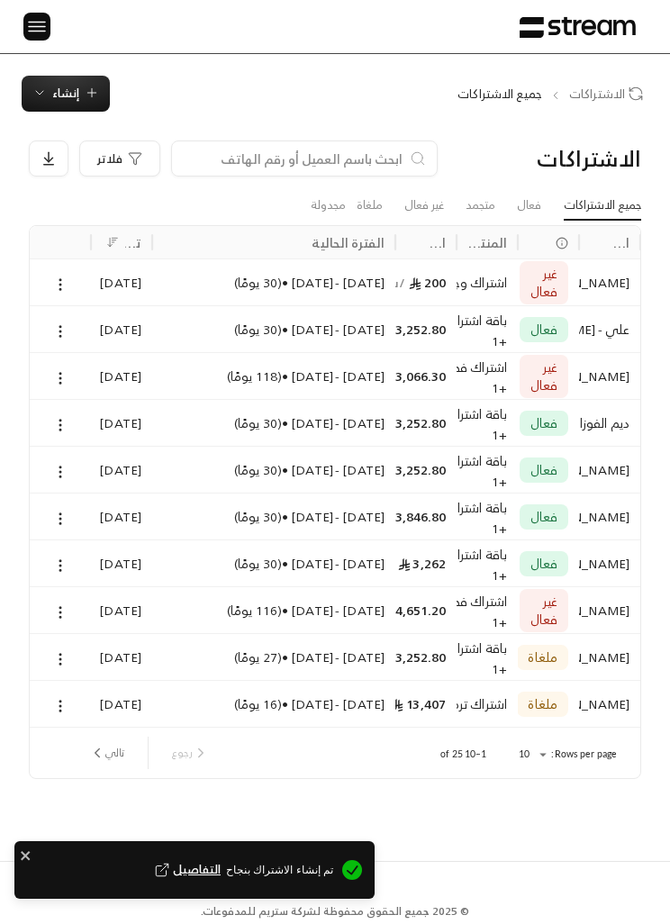
click at [83, 83] on span "إنشاء" at bounding box center [65, 93] width 67 height 21
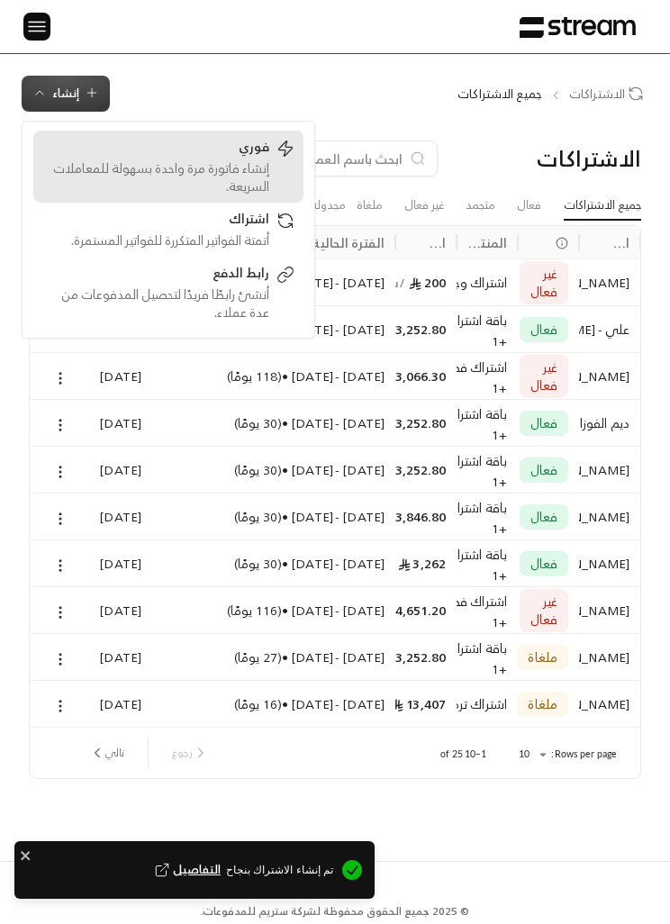
click at [250, 167] on div "إنشاء فاتورة مرة واحدة بسهولة للمعاملات السريعة." at bounding box center [155, 177] width 227 height 36
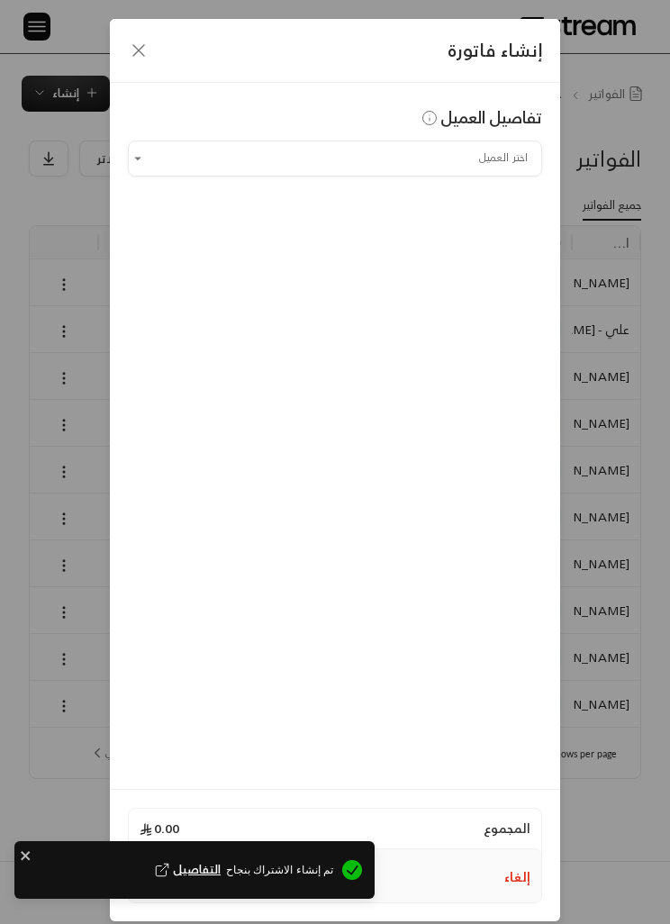
click at [137, 50] on icon "button" at bounding box center [139, 51] width 22 height 22
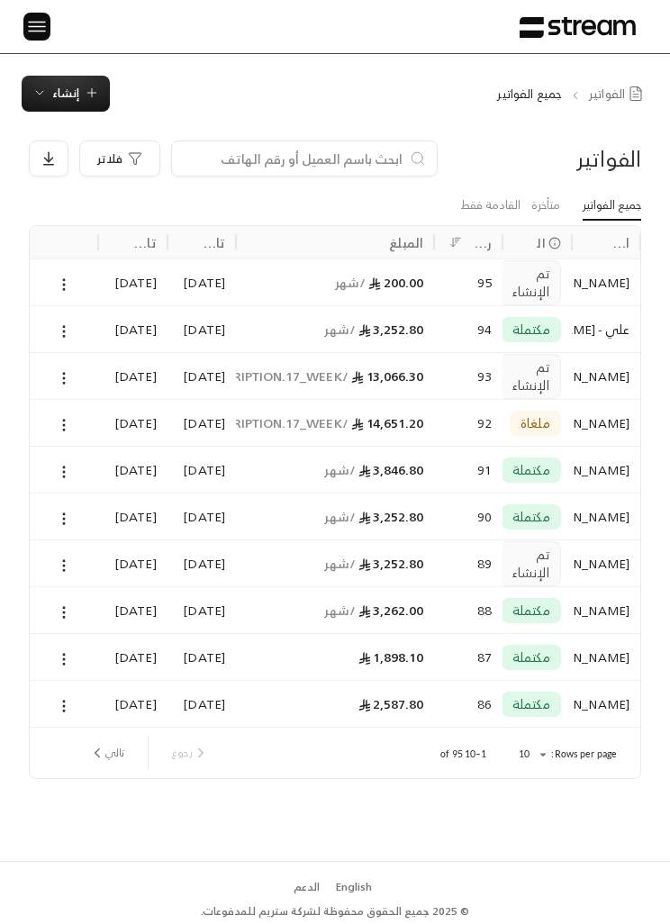
click at [81, 102] on span "إنشاء" at bounding box center [65, 93] width 67 height 21
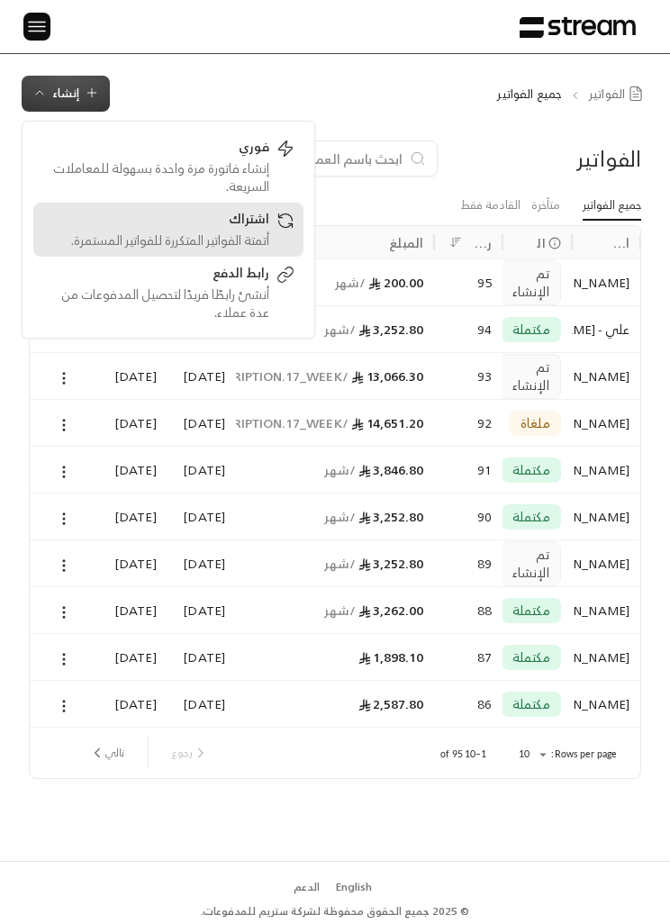
click at [268, 246] on div "أتمتة الفواتير المتكررة للفواتير المستمرة." at bounding box center [155, 240] width 227 height 18
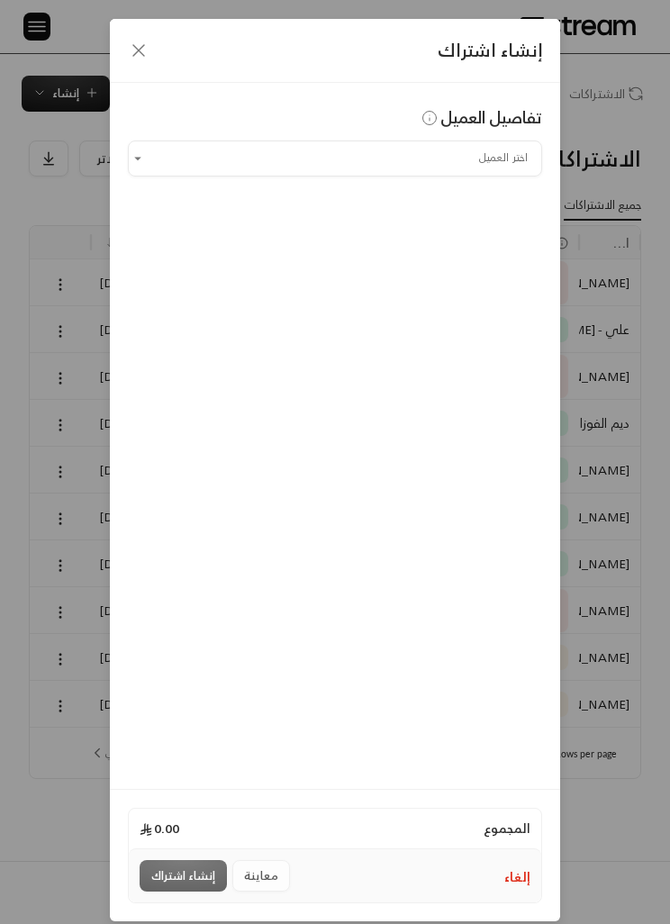
click at [440, 166] on input "اختر العميل" at bounding box center [335, 158] width 414 height 30
click at [450, 267] on li "[PERSON_NAME] [PHONE_NUMBER]" at bounding box center [335, 254] width 391 height 34
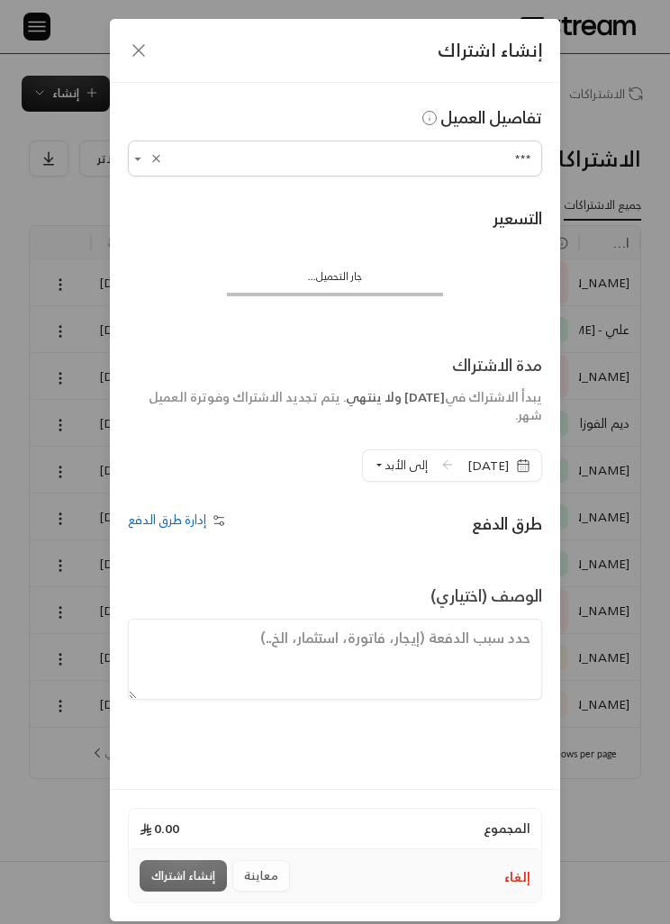
type input "**********"
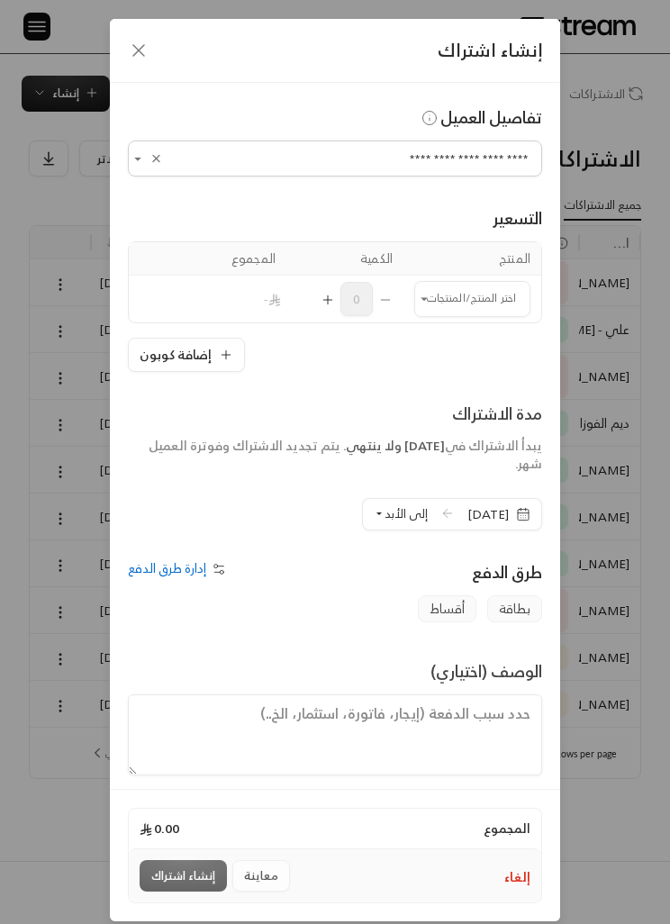
click at [473, 299] on input "اختر العميل" at bounding box center [472, 299] width 116 height 30
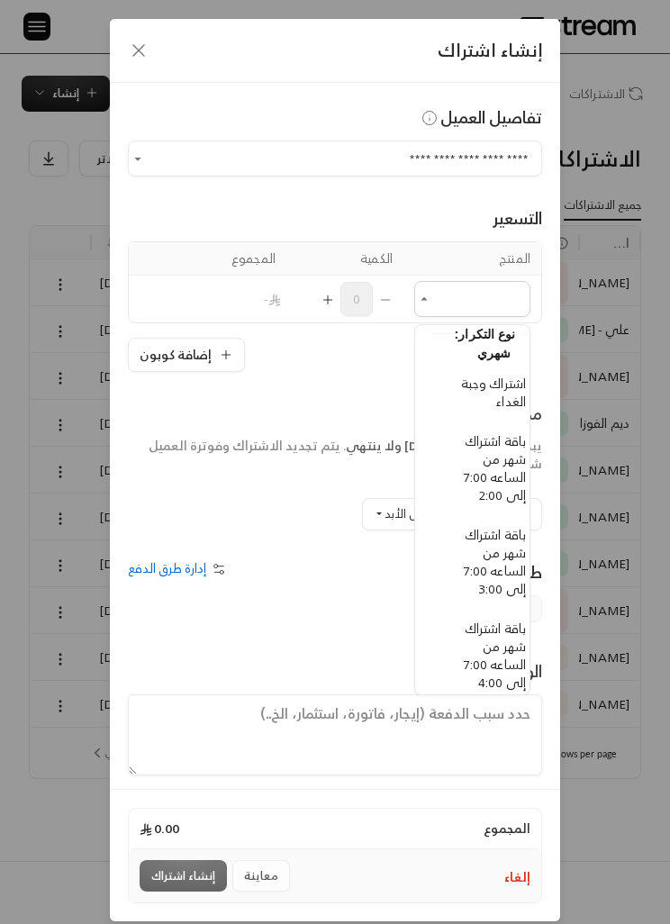
scroll to position [58, -19]
click at [508, 476] on span "باقة اشتراك شهر من الساعه 7:00 إلى 2:00" at bounding box center [496, 466] width 62 height 77
type input "**********"
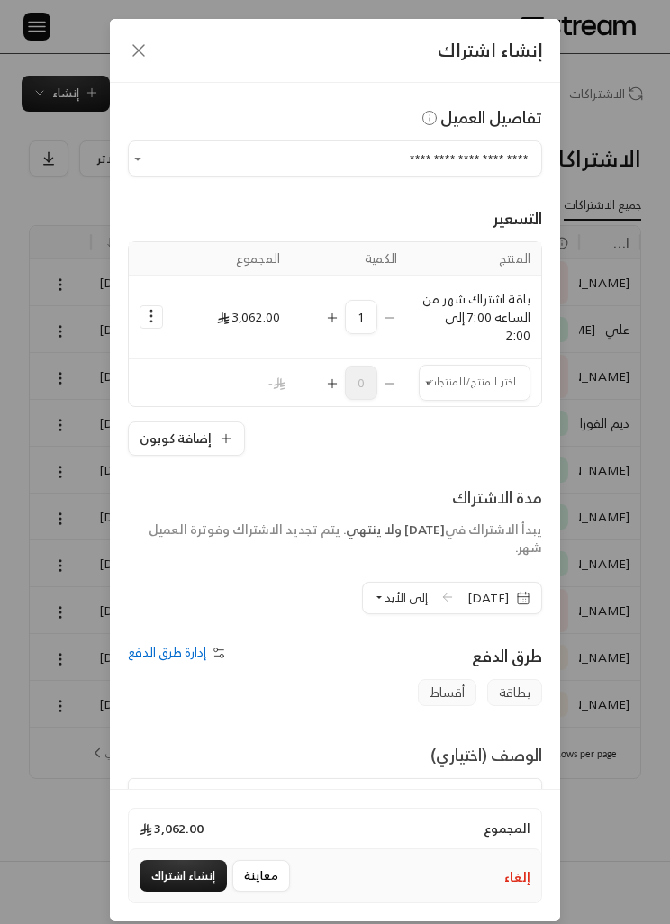
click at [384, 600] on span "إلى الأبد" at bounding box center [405, 597] width 43 height 21
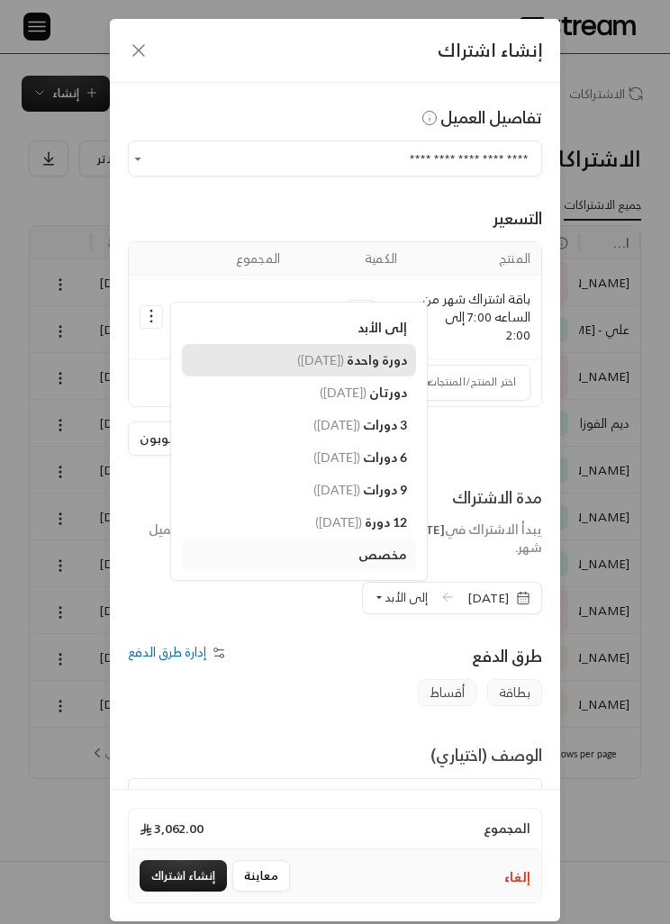
click at [352, 368] on link "دورة واحدة ( [DATE] )" at bounding box center [299, 360] width 234 height 32
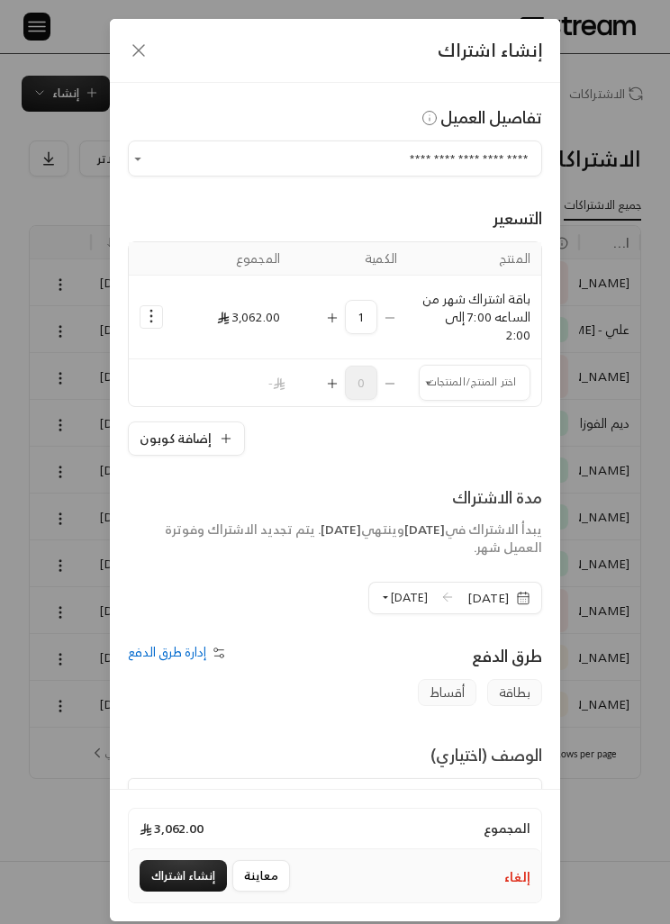
click at [146, 308] on icon "Selected Products" at bounding box center [151, 316] width 18 height 18
click at [190, 368] on link "إضافة كوبون" at bounding box center [208, 362] width 112 height 30
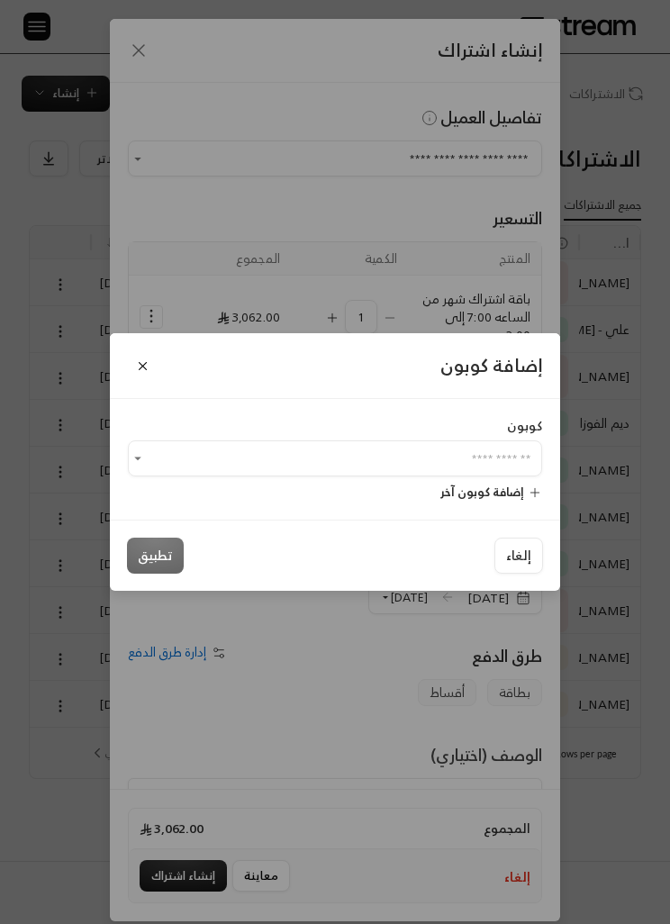
click at [456, 451] on input "اختر العميل" at bounding box center [335, 459] width 414 height 30
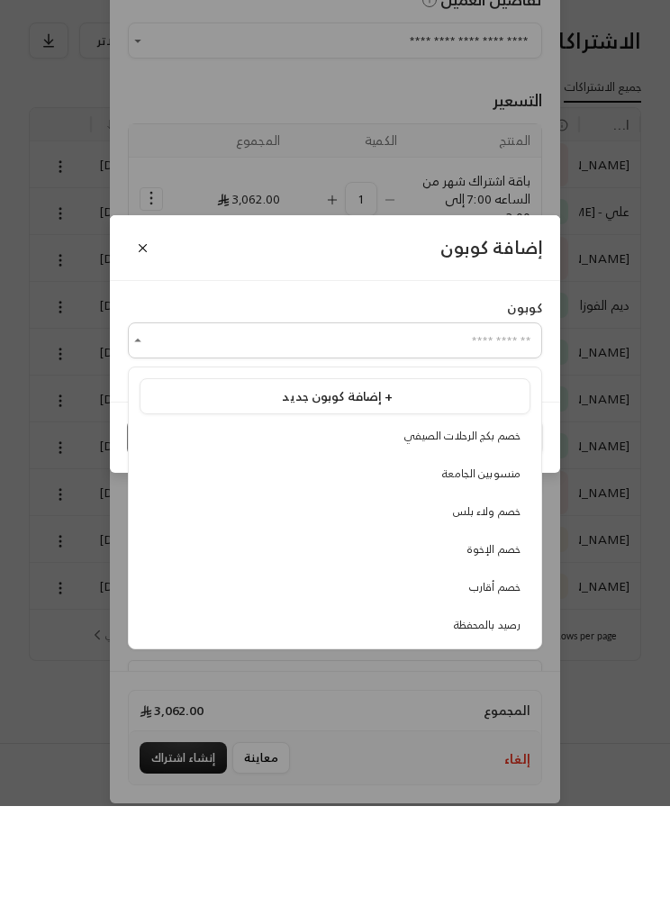
click at [494, 582] on span "منسوبين الجامعة" at bounding box center [481, 591] width 78 height 19
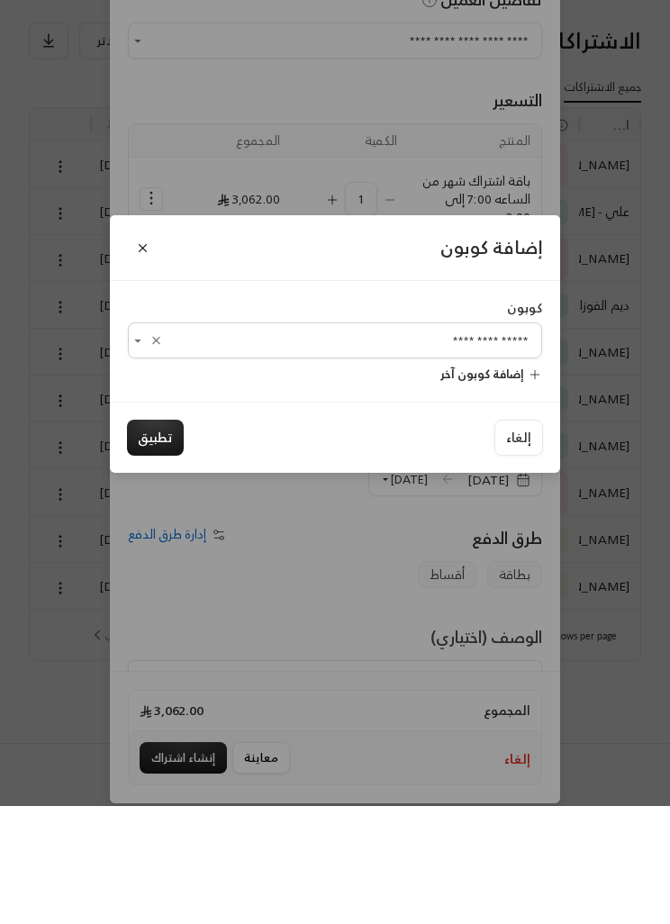
type input "**********"
click at [162, 537] on button "تطبيق" at bounding box center [155, 555] width 57 height 36
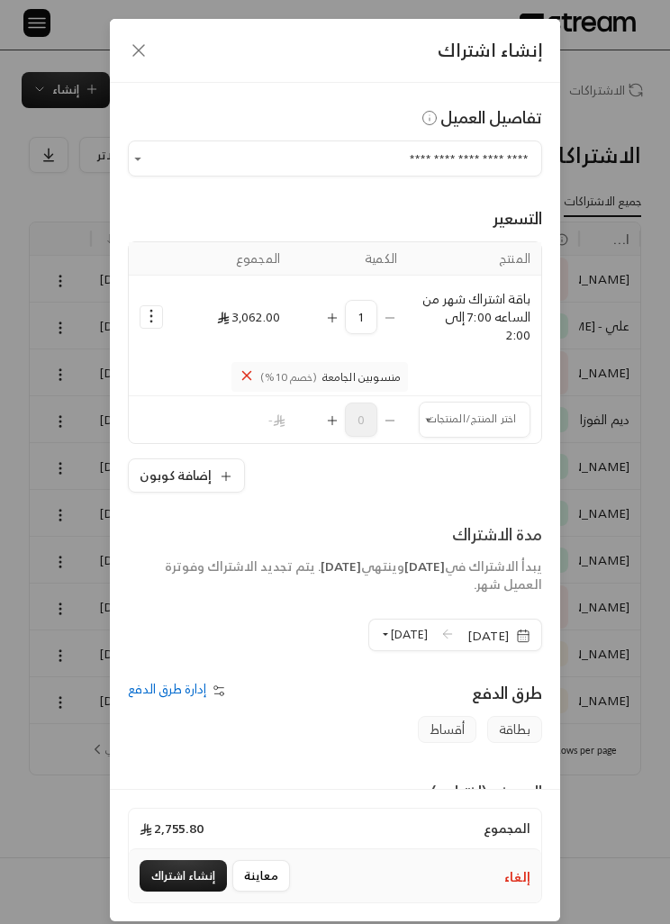
click at [444, 427] on input "اختر العميل" at bounding box center [475, 420] width 112 height 30
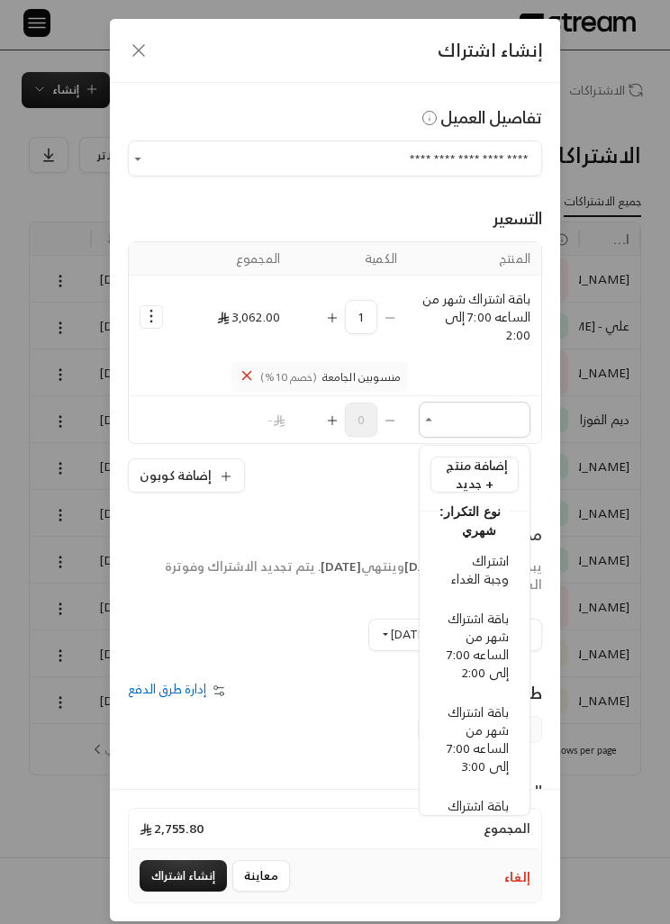
click at [502, 576] on span "اشتراك وجبة الغداء" at bounding box center [480, 569] width 58 height 41
type input "**********"
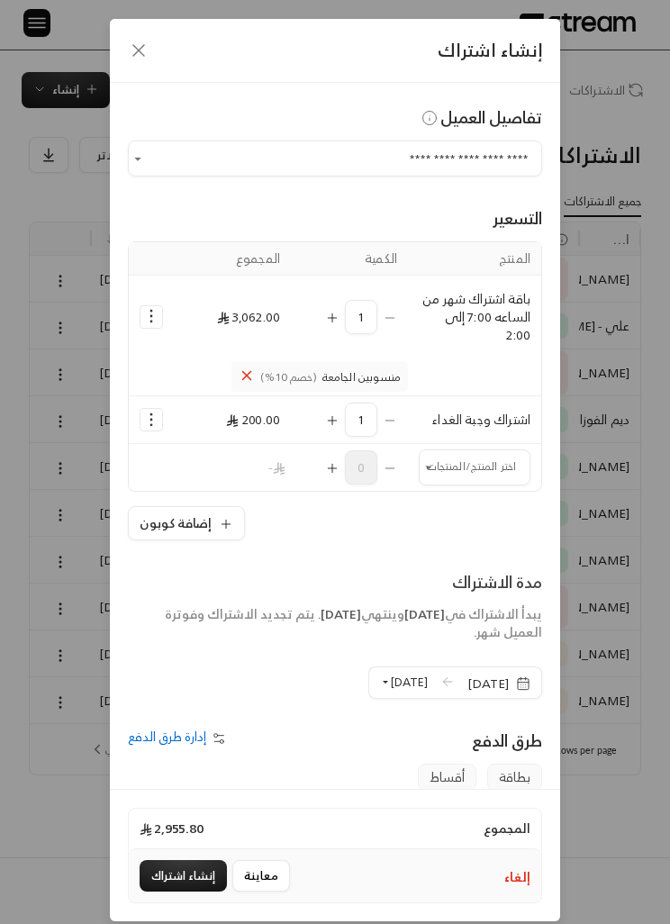
click at [380, 848] on div "المجموع 2,955.80" at bounding box center [335, 828] width 412 height 40
click at [638, 357] on div "**********" at bounding box center [335, 462] width 670 height 924
click at [128, 51] on icon "button" at bounding box center [139, 51] width 22 height 22
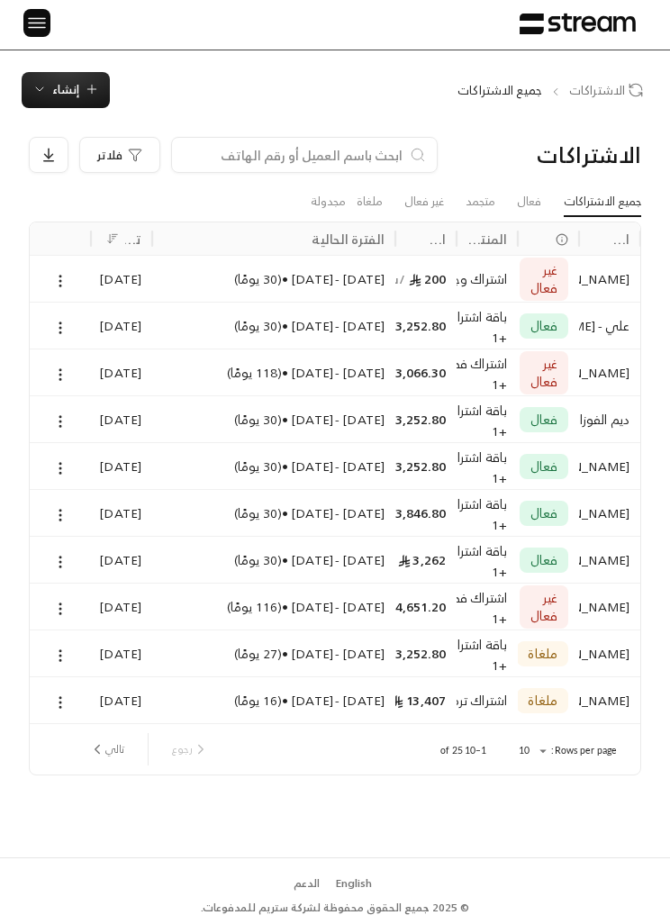
click at [37, 23] on img at bounding box center [37, 23] width 22 height 23
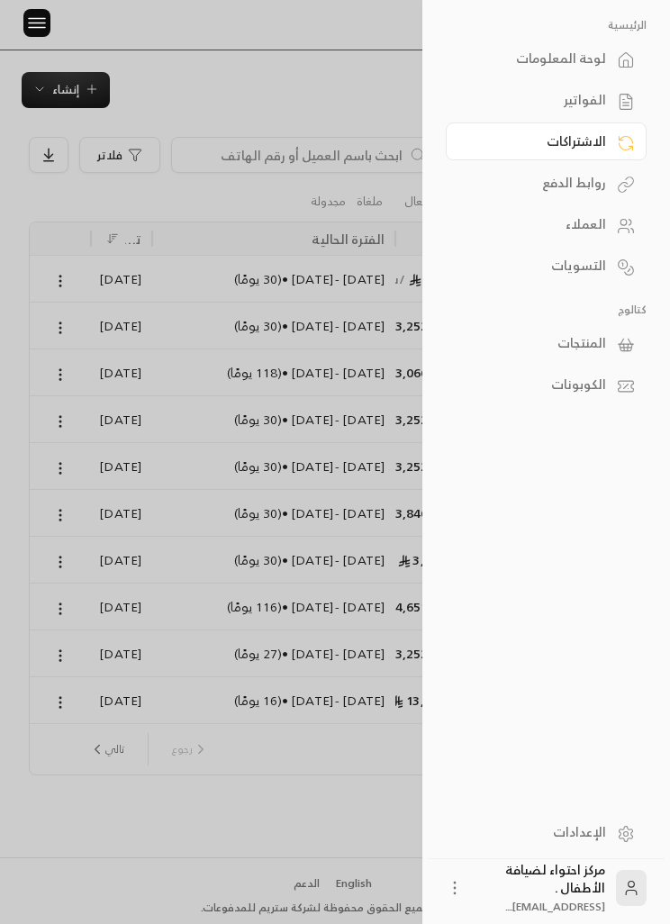
click at [339, 867] on div at bounding box center [335, 462] width 670 height 924
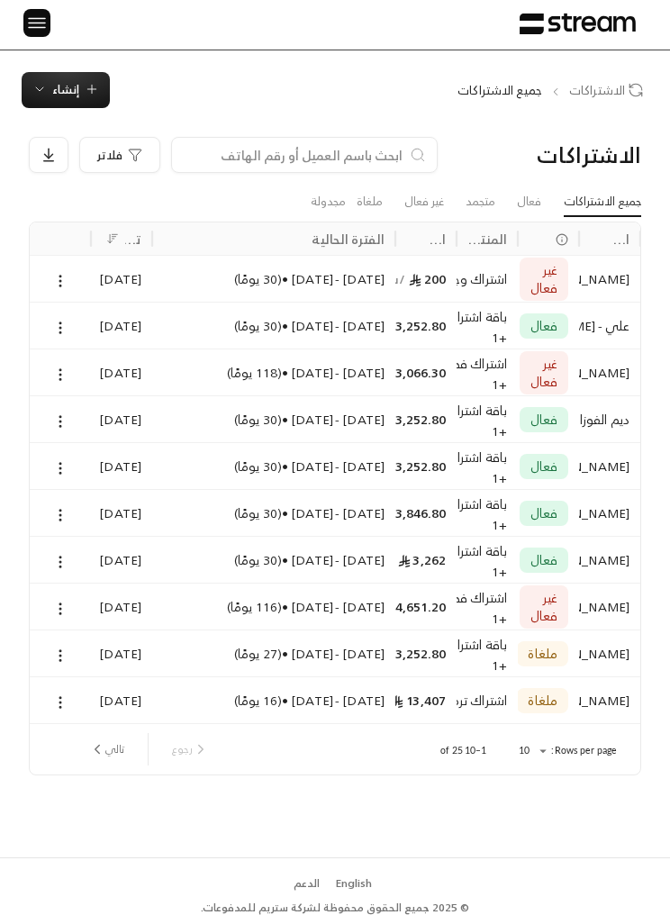
click at [49, 79] on span "إنشاء" at bounding box center [65, 89] width 67 height 21
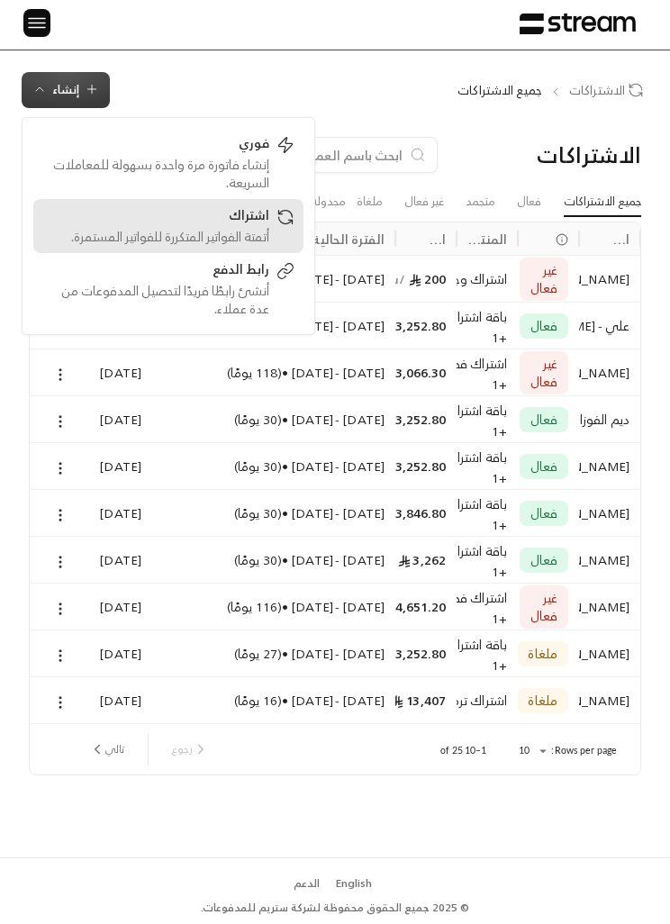
click at [176, 237] on div "أتمتة الفواتير المتكررة للفواتير المستمرة." at bounding box center [155, 237] width 227 height 18
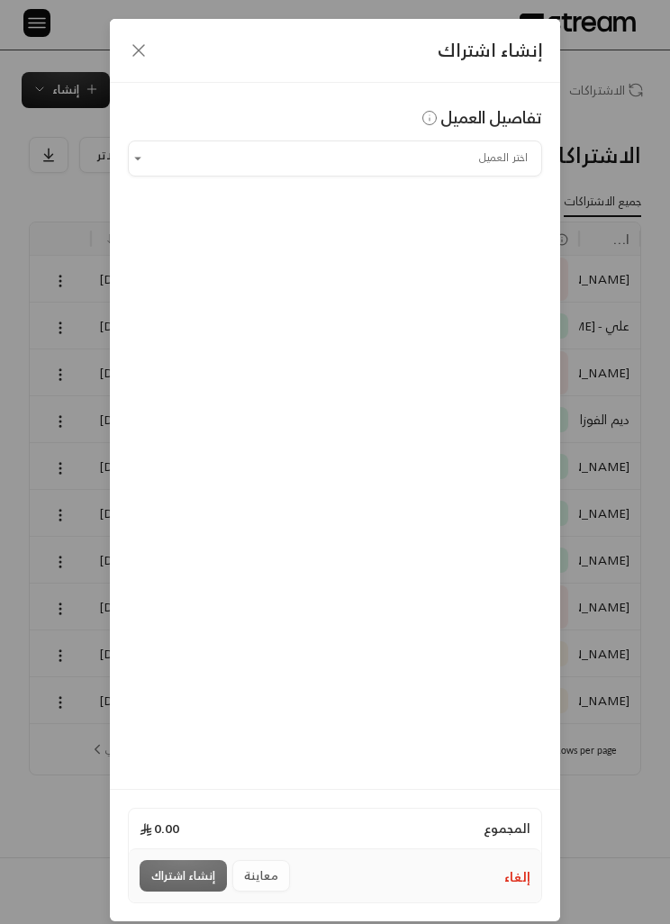
click at [198, 169] on input "اختر العميل" at bounding box center [335, 158] width 414 height 30
type input "*"
click at [130, 63] on div "إنشاء اشتراك" at bounding box center [335, 51] width 450 height 64
click at [140, 51] on icon "button" at bounding box center [138, 50] width 11 height 11
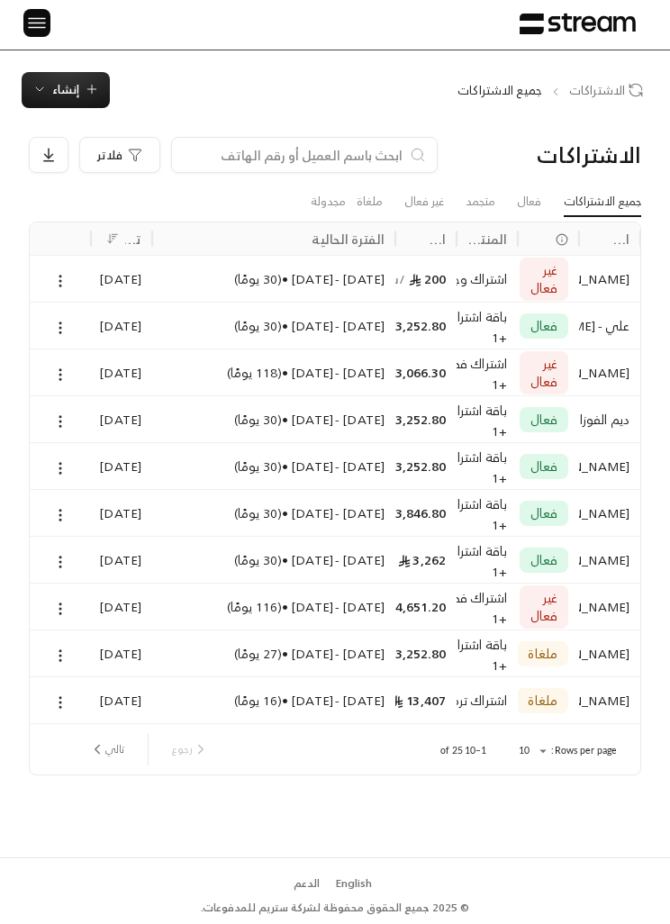
click at [60, 87] on span "إنشاء" at bounding box center [65, 89] width 27 height 21
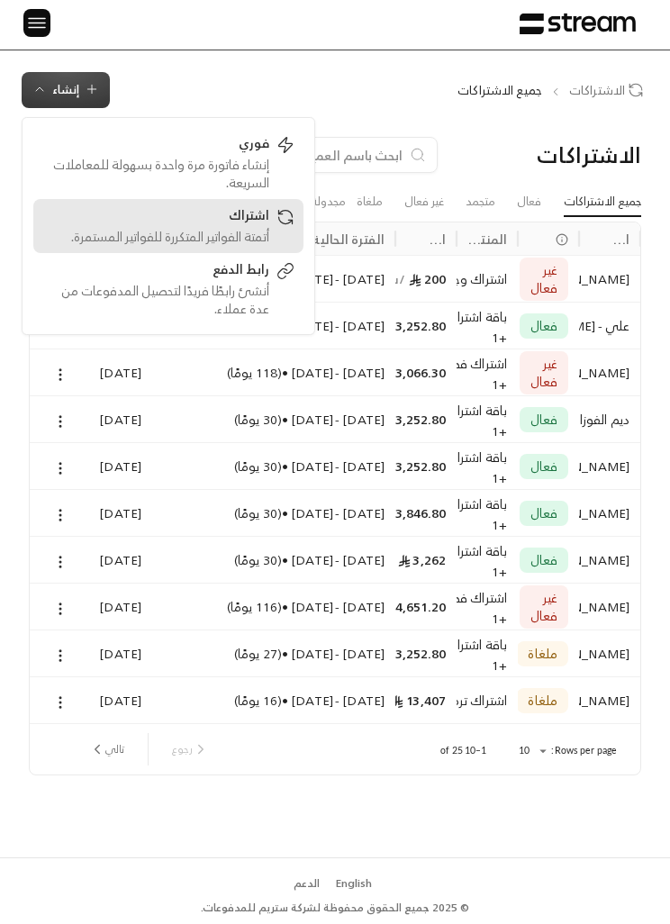
click at [163, 236] on div "أتمتة الفواتير المتكررة للفواتير المستمرة." at bounding box center [155, 237] width 227 height 18
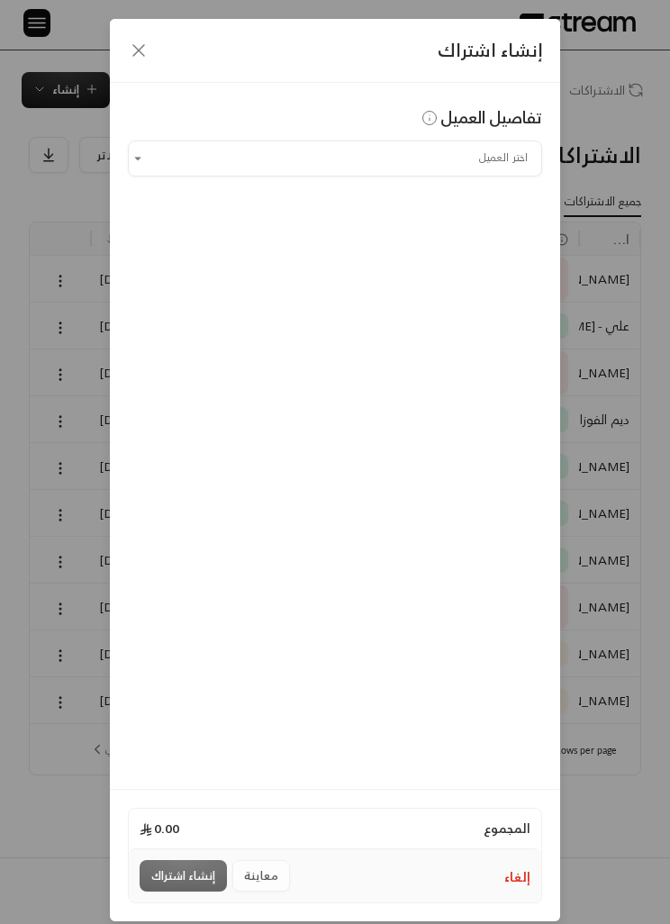
click at [277, 155] on input "اختر العميل" at bounding box center [335, 158] width 414 height 30
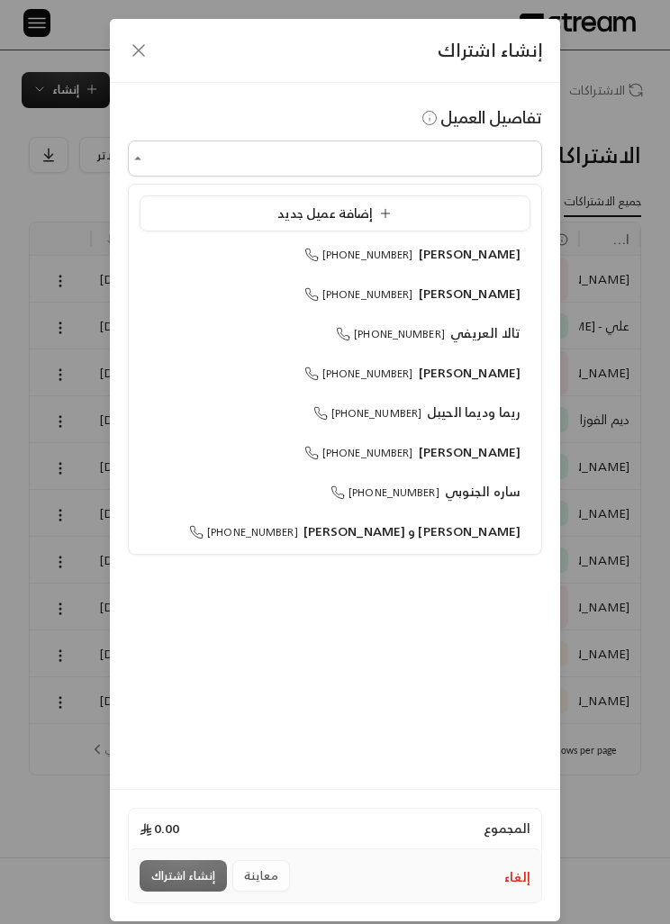
click at [460, 222] on li "إضافة عميل جديد" at bounding box center [335, 213] width 391 height 36
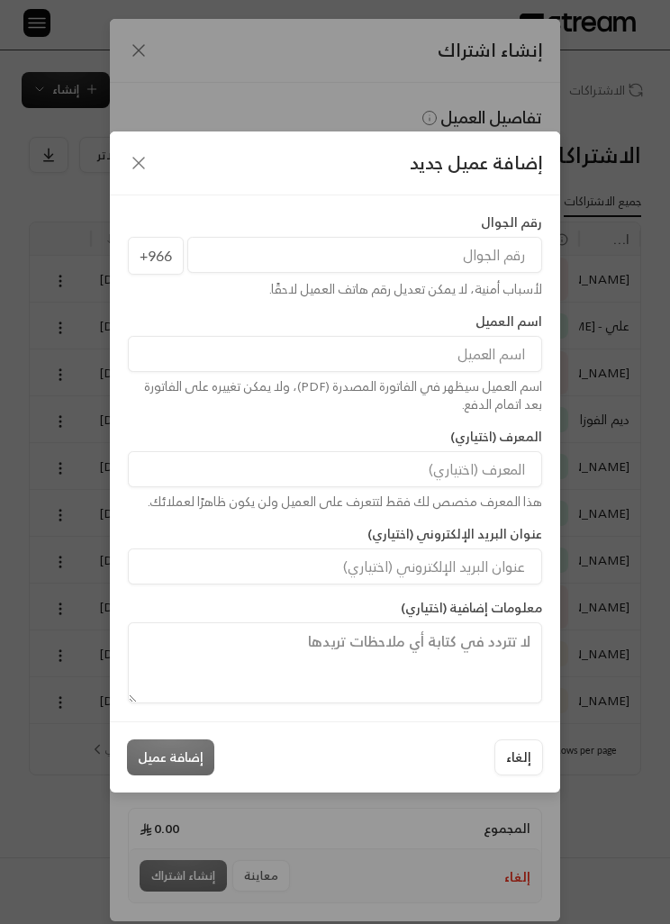
click at [480, 251] on input "tel" at bounding box center [364, 255] width 355 height 36
click at [510, 353] on input at bounding box center [335, 354] width 414 height 36
type input "[PERSON_NAME]"
click at [477, 270] on input "tel" at bounding box center [364, 255] width 355 height 36
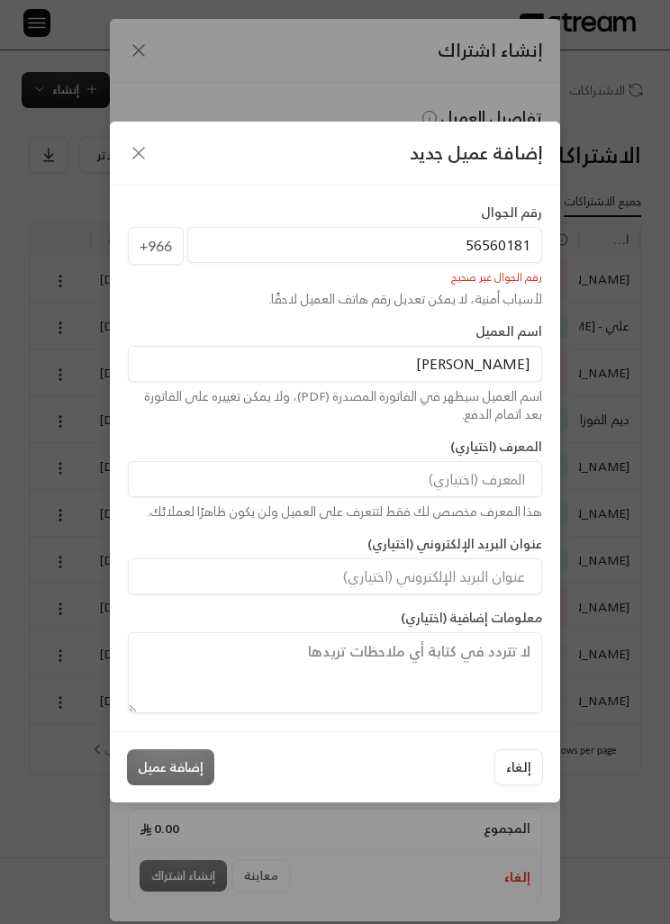
type input "565601817"
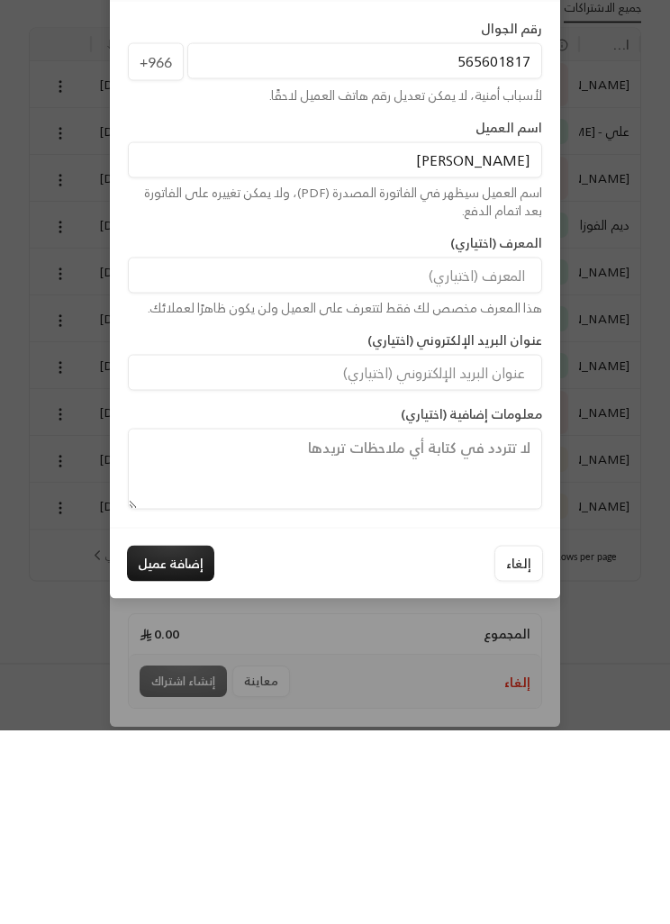
click at [178, 739] on button "إضافة عميل" at bounding box center [170, 757] width 87 height 36
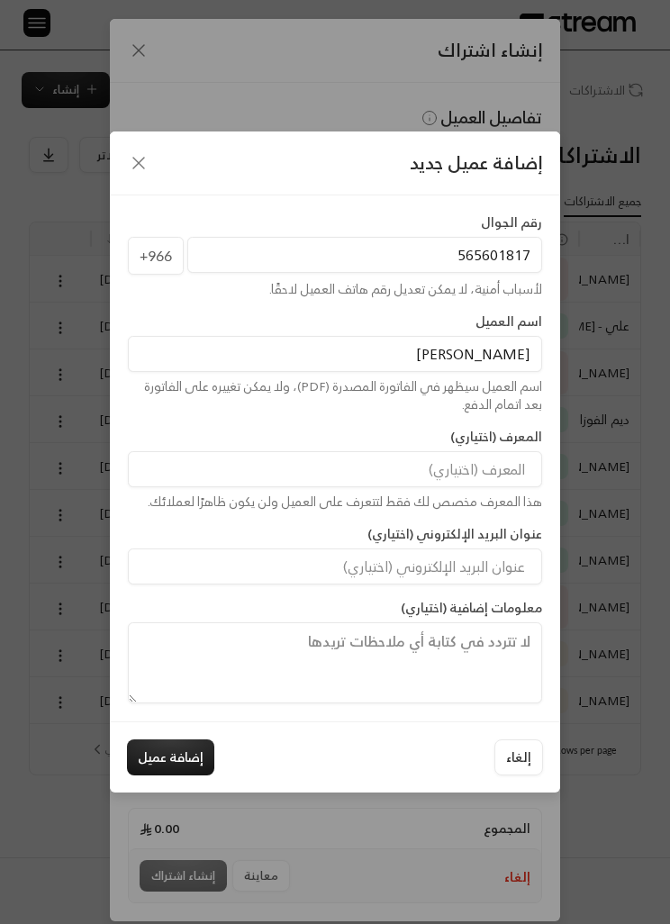
click at [178, 761] on button "إضافة عميل" at bounding box center [170, 757] width 87 height 36
click at [151, 761] on button "إضافة عميل" at bounding box center [170, 757] width 87 height 36
click at [319, 258] on input "565601817" at bounding box center [364, 255] width 355 height 36
click at [329, 254] on input "565601817" at bounding box center [364, 255] width 355 height 36
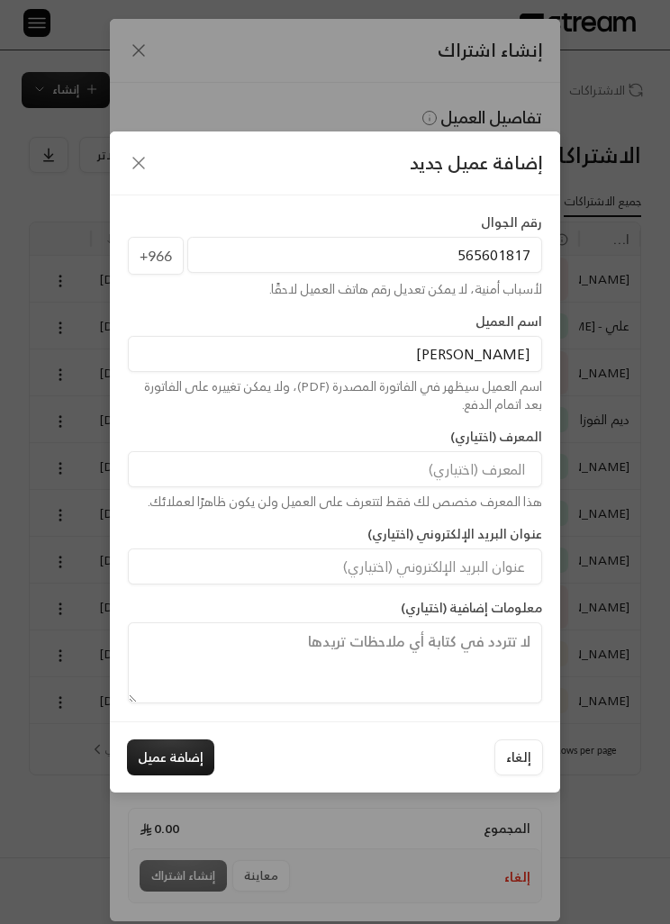
click at [328, 254] on input "565601817" at bounding box center [364, 255] width 355 height 36
click at [331, 259] on input "565601817" at bounding box center [364, 255] width 355 height 36
click at [440, 185] on div "إضافة عميل جديد" at bounding box center [335, 163] width 450 height 64
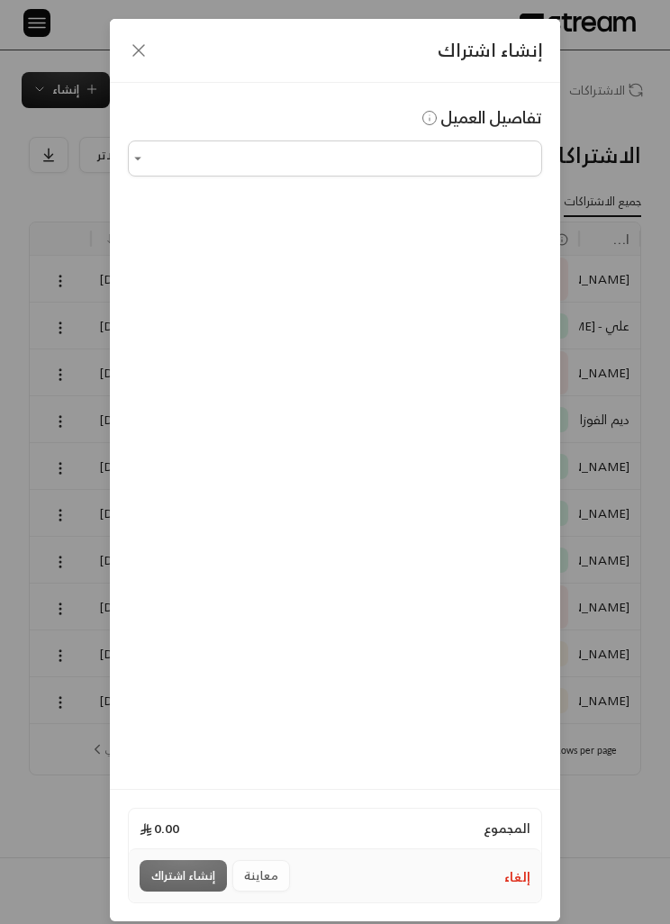
click at [136, 60] on icon "button" at bounding box center [139, 51] width 22 height 22
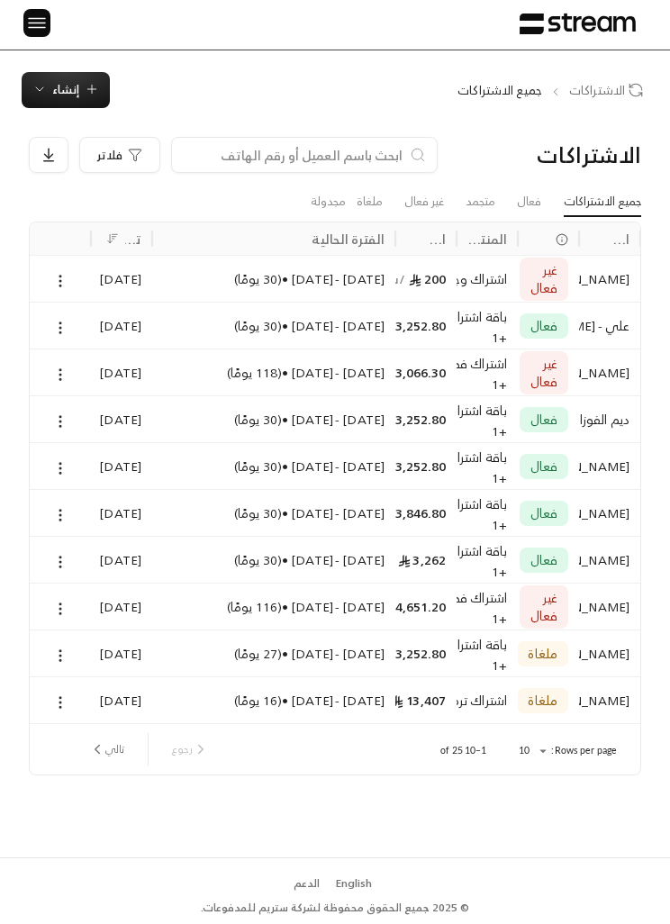
click at [60, 79] on span "إنشاء" at bounding box center [65, 89] width 27 height 21
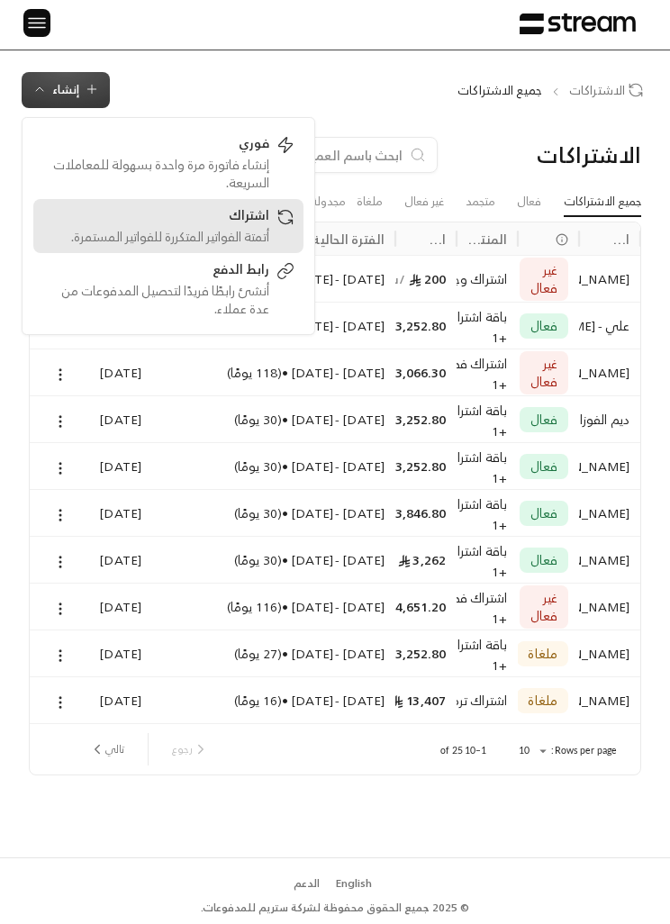
click at [183, 228] on div "أتمتة الفواتير المتكررة للفواتير المستمرة." at bounding box center [155, 237] width 227 height 18
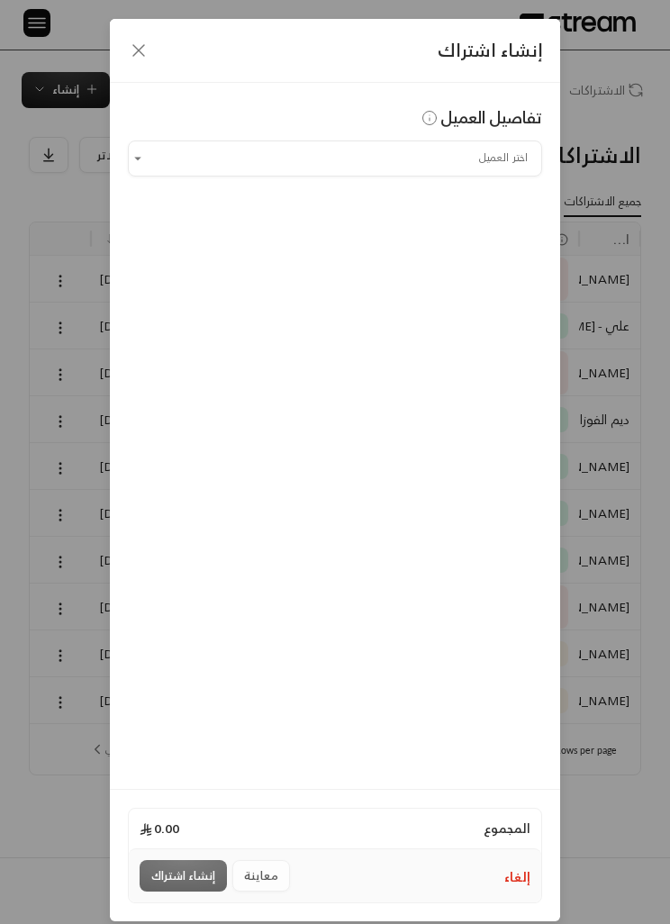
click at [177, 173] on input "اختر العميل" at bounding box center [335, 158] width 414 height 30
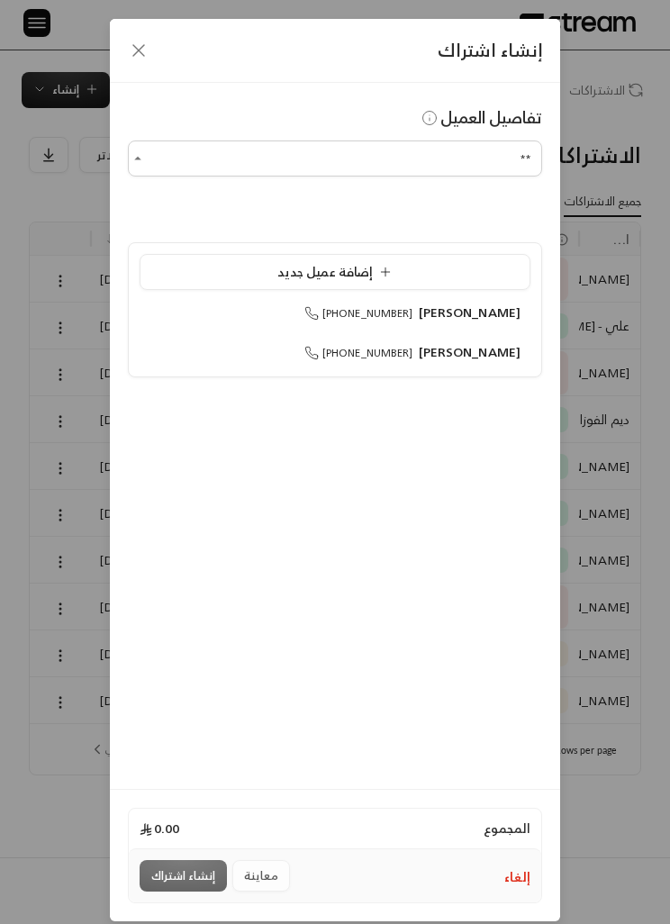
click at [487, 340] on span "[PERSON_NAME]" at bounding box center [470, 351] width 103 height 23
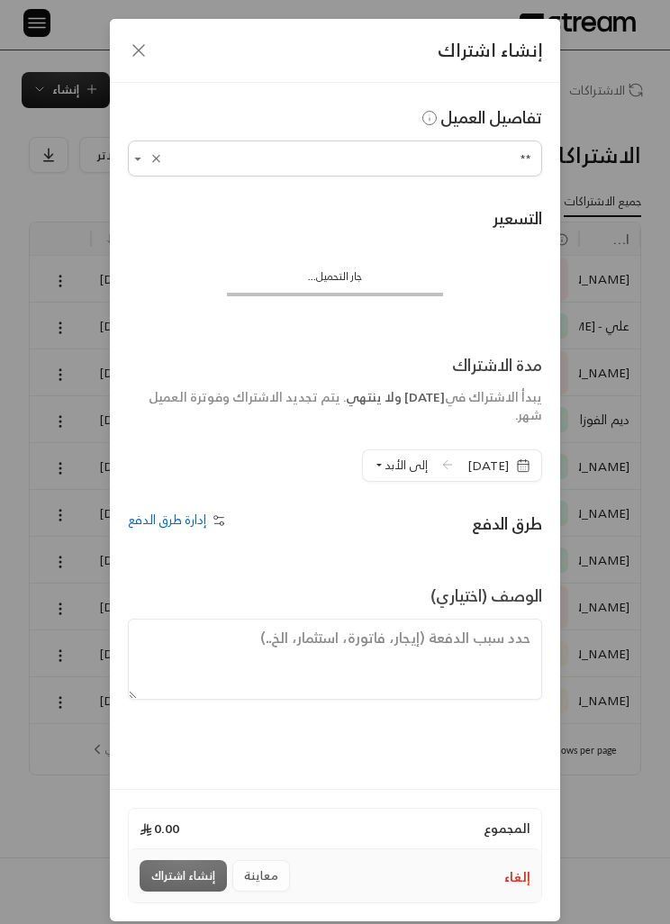
type input "**********"
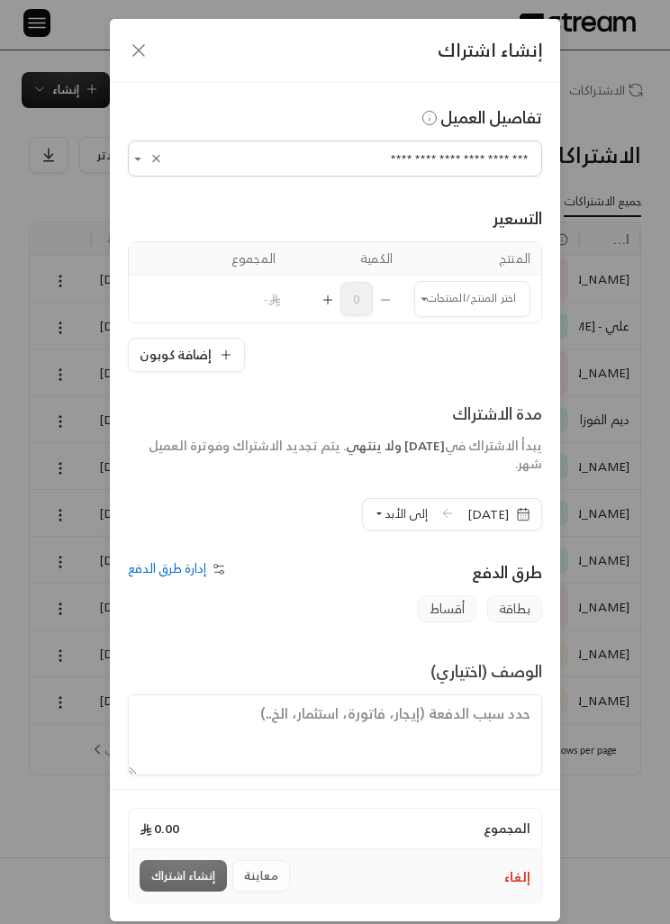
click at [485, 293] on input "اختر العميل" at bounding box center [472, 299] width 116 height 30
